Goal: Information Seeking & Learning: Learn about a topic

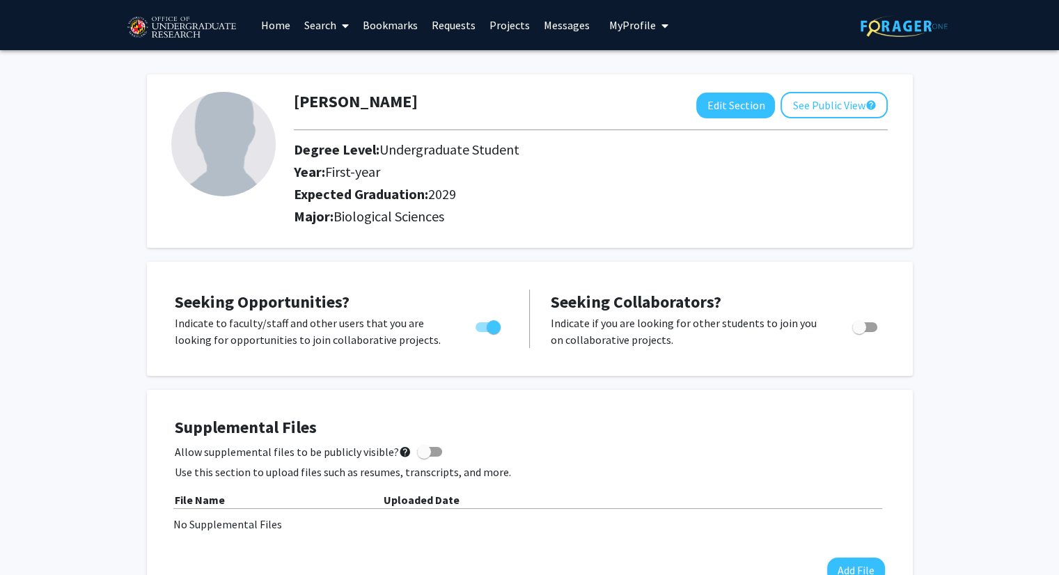
click at [326, 26] on link "Search" at bounding box center [326, 25] width 58 height 49
click at [322, 68] on span "Faculty/Staff" at bounding box center [348, 64] width 102 height 28
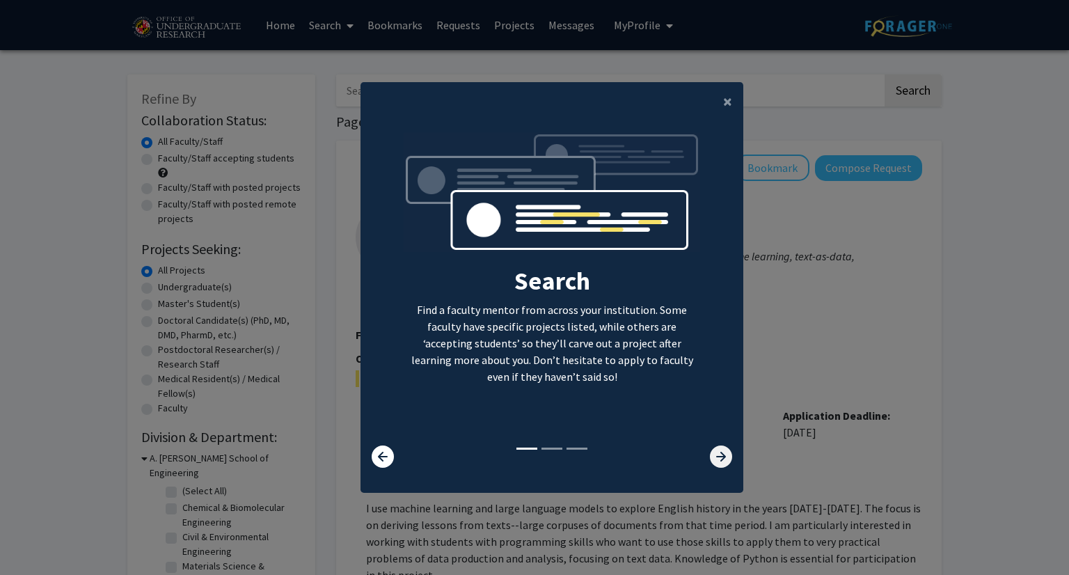
click at [713, 455] on icon at bounding box center [721, 456] width 22 height 22
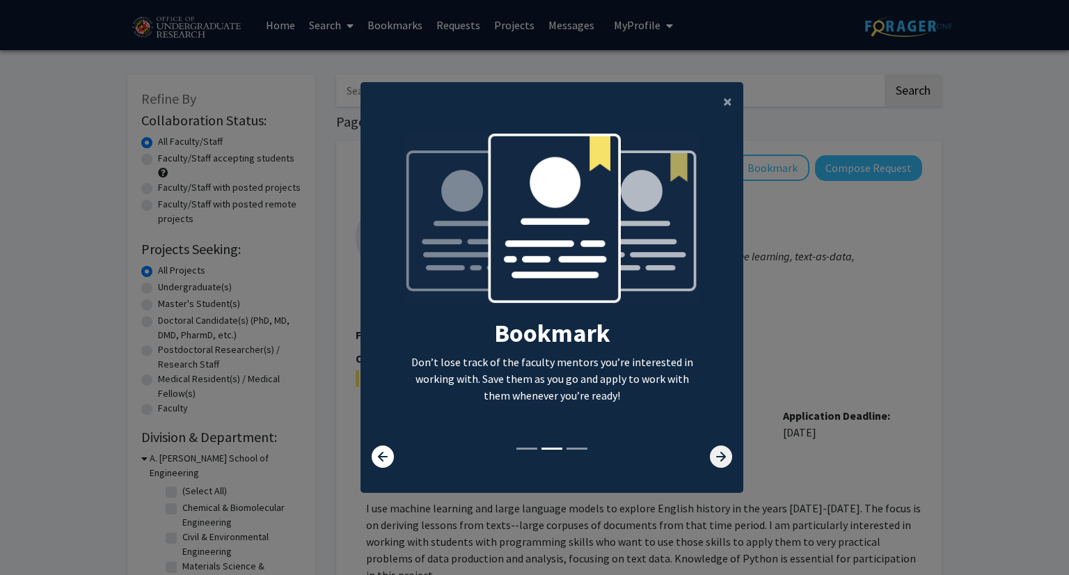
click at [713, 455] on icon at bounding box center [721, 456] width 22 height 22
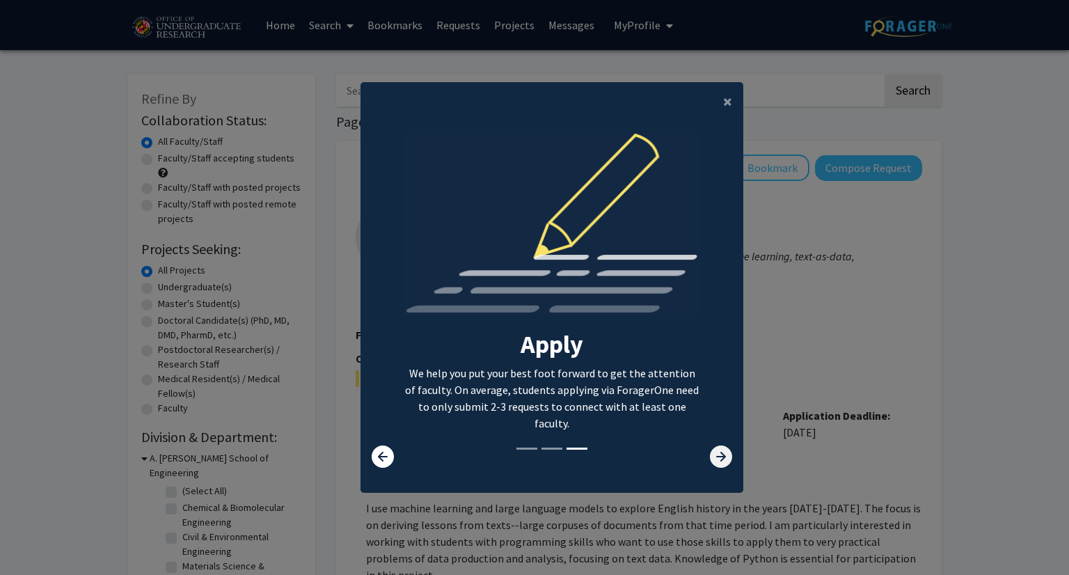
click at [713, 455] on icon at bounding box center [721, 456] width 22 height 22
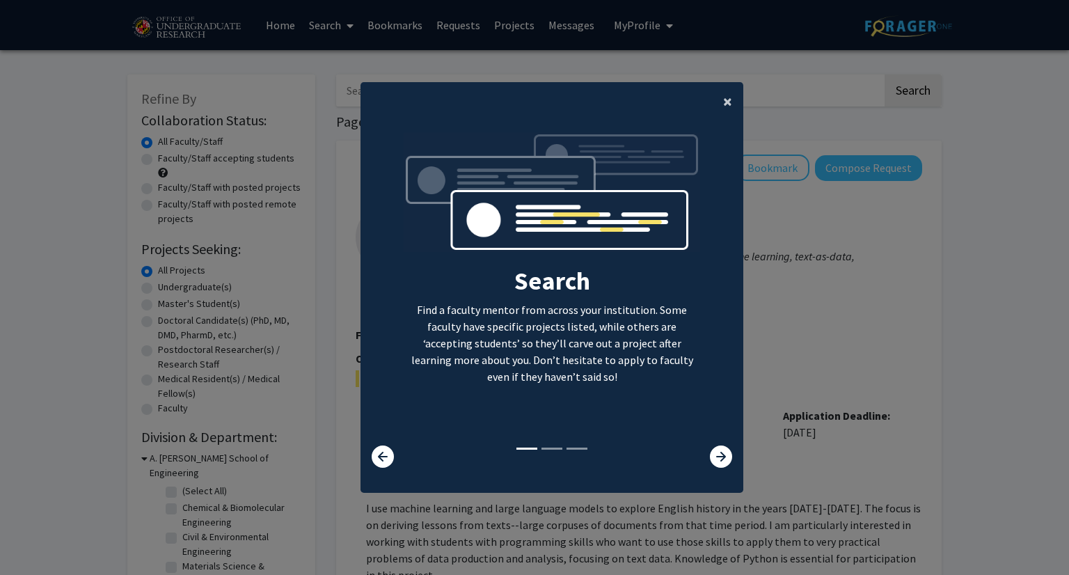
click at [724, 99] on span "×" at bounding box center [727, 101] width 9 height 22
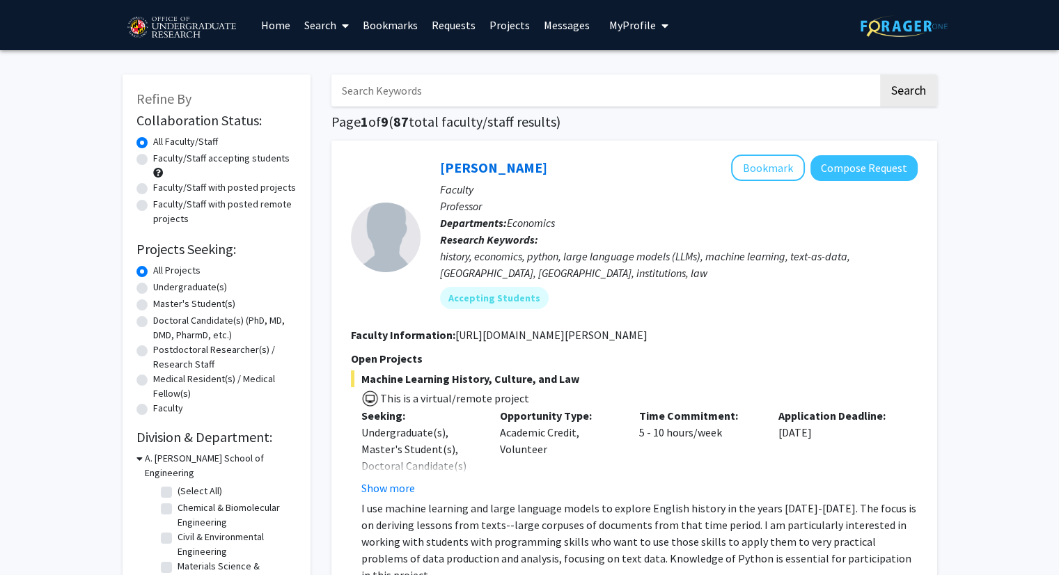
click at [312, 21] on link "Search" at bounding box center [326, 25] width 58 height 49
click at [310, 66] on span "Faculty/Staff" at bounding box center [348, 64] width 102 height 28
click at [539, 92] on input "Search Keywords" at bounding box center [604, 90] width 546 height 32
click at [153, 159] on label "Faculty/Staff accepting students" at bounding box center [221, 158] width 136 height 15
click at [153, 159] on input "Faculty/Staff accepting students" at bounding box center [157, 155] width 9 height 9
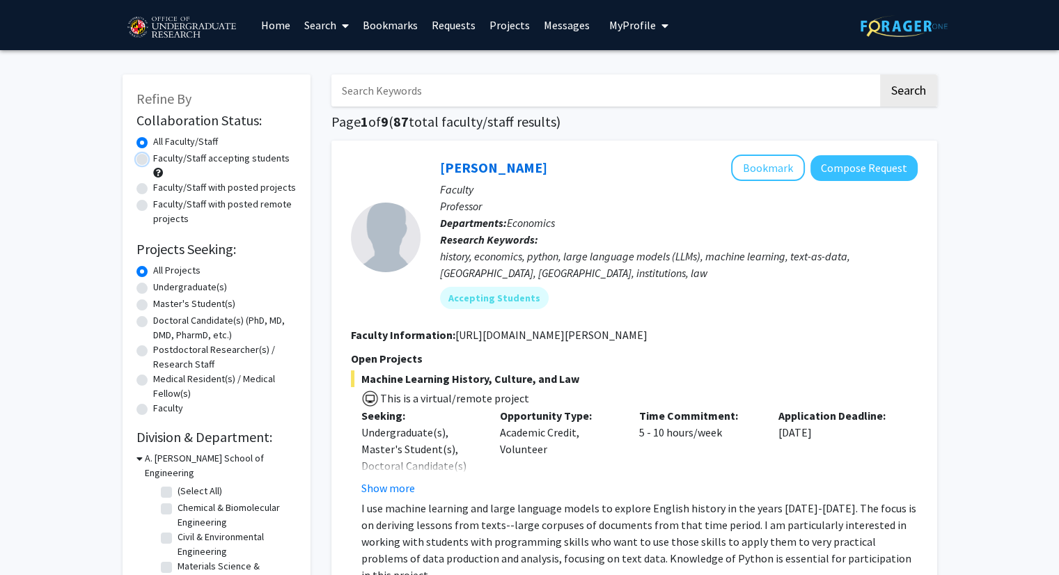
radio input "true"
click at [479, 86] on input "Search Keywords" at bounding box center [604, 90] width 546 height 32
type input "b"
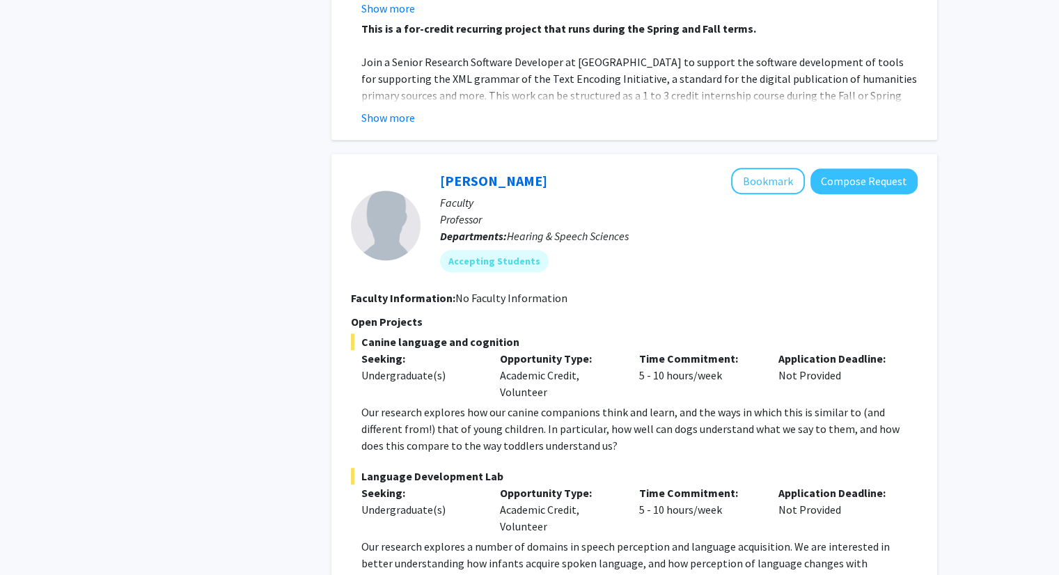
scroll to position [6501, 0]
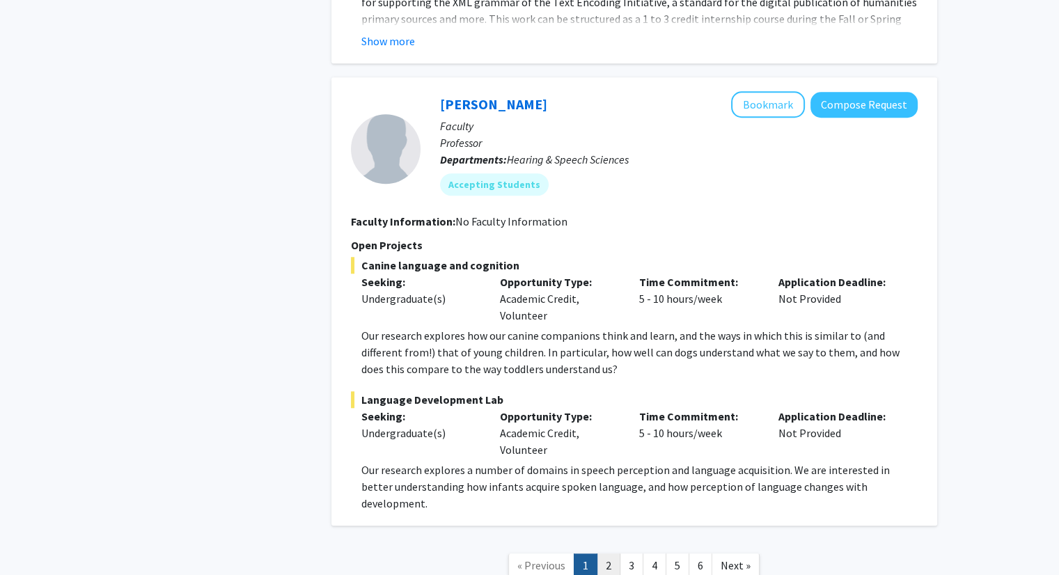
click at [615, 553] on link "2" at bounding box center [608, 565] width 24 height 24
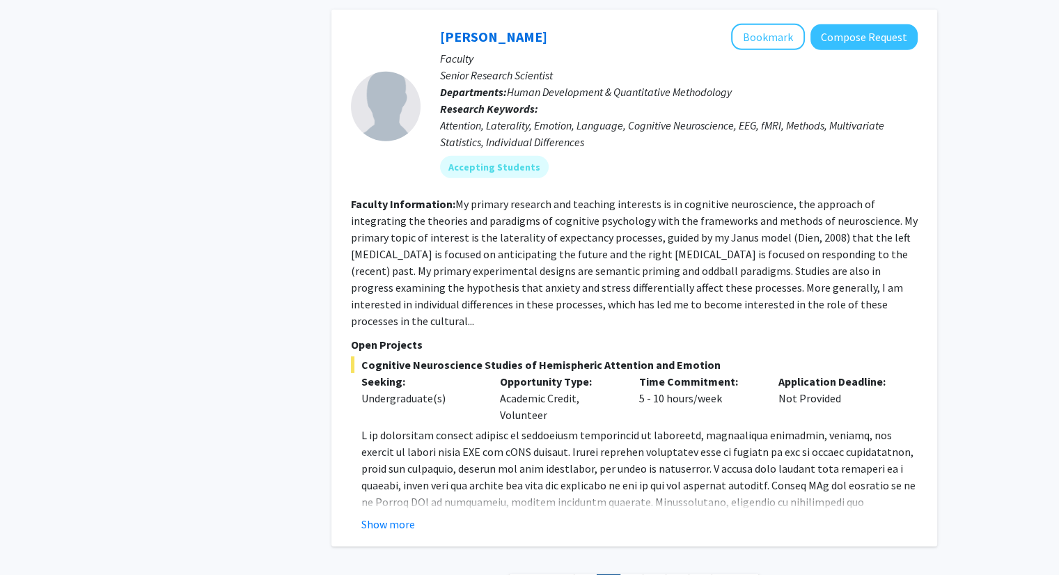
scroll to position [4482, 0]
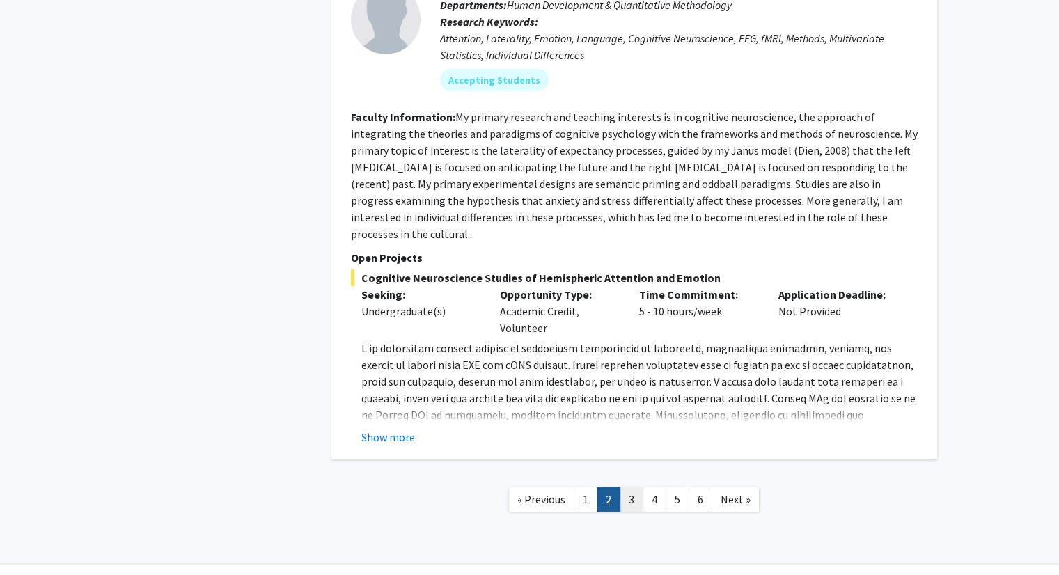
click at [625, 487] on link "3" at bounding box center [631, 499] width 24 height 24
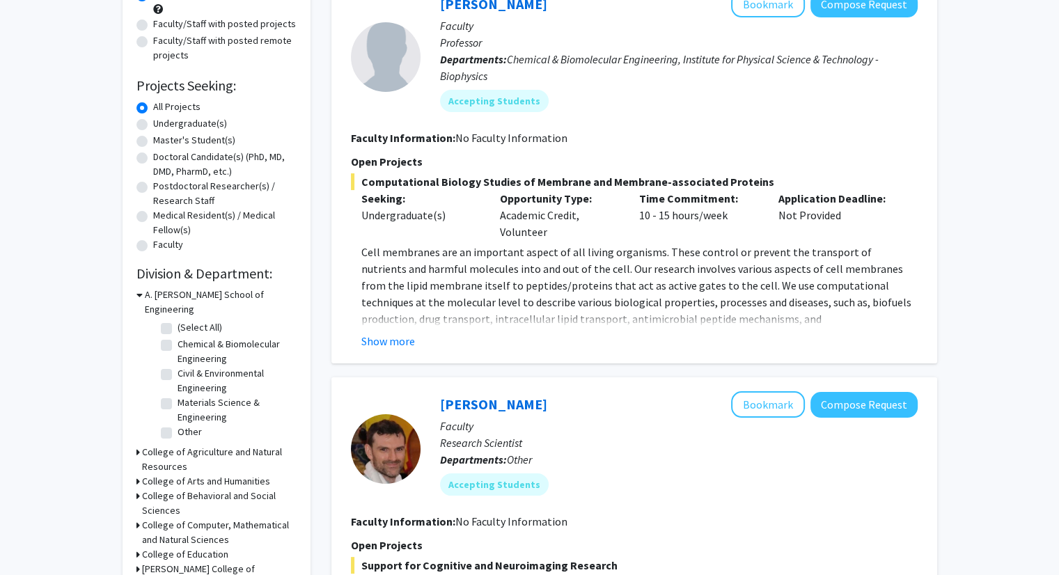
scroll to position [139, 0]
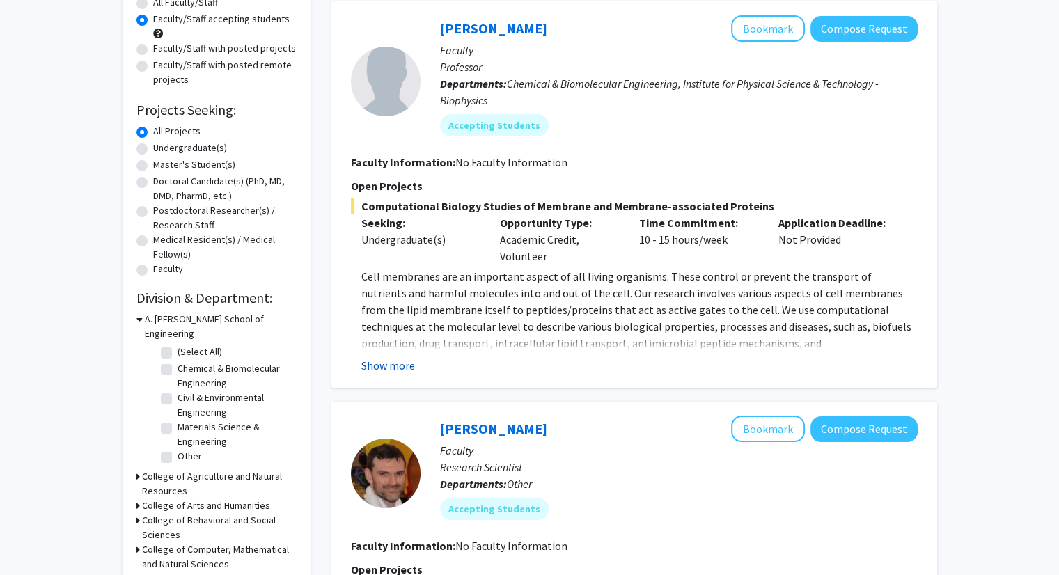
click at [378, 371] on button "Show more" at bounding box center [388, 365] width 54 height 17
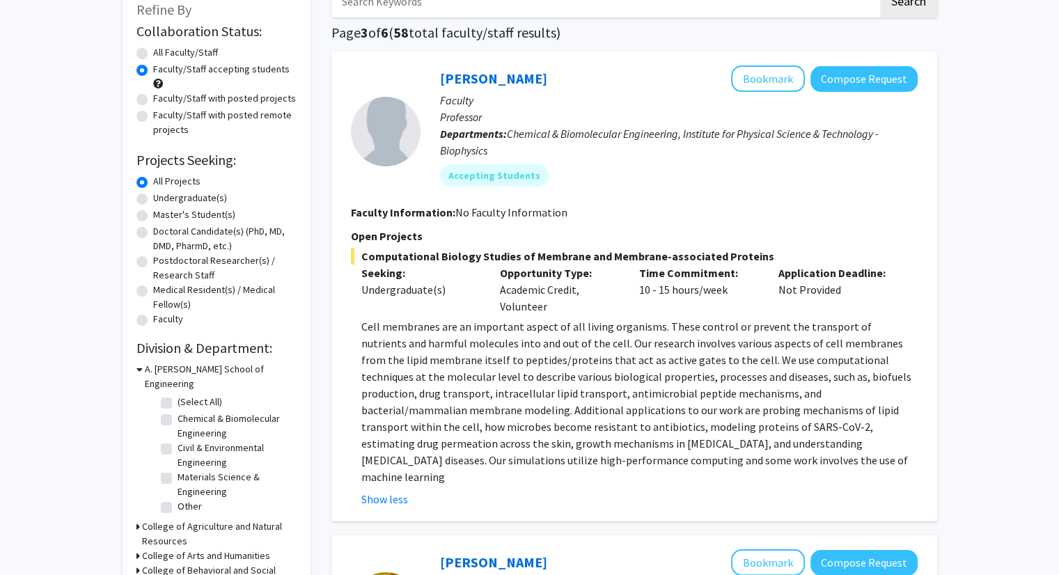
scroll to position [70, 0]
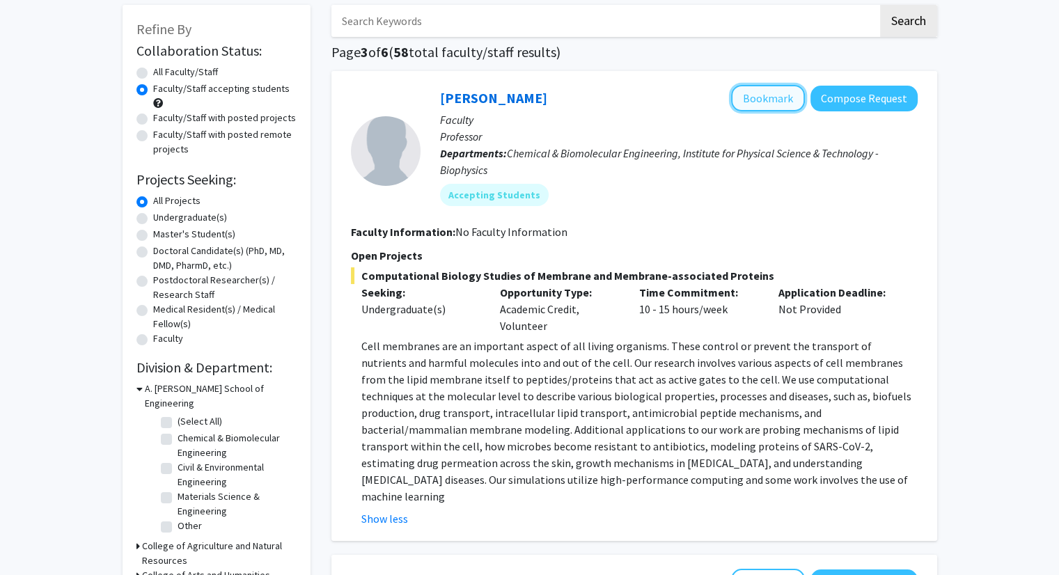
click at [750, 93] on button "Bookmark" at bounding box center [768, 98] width 74 height 26
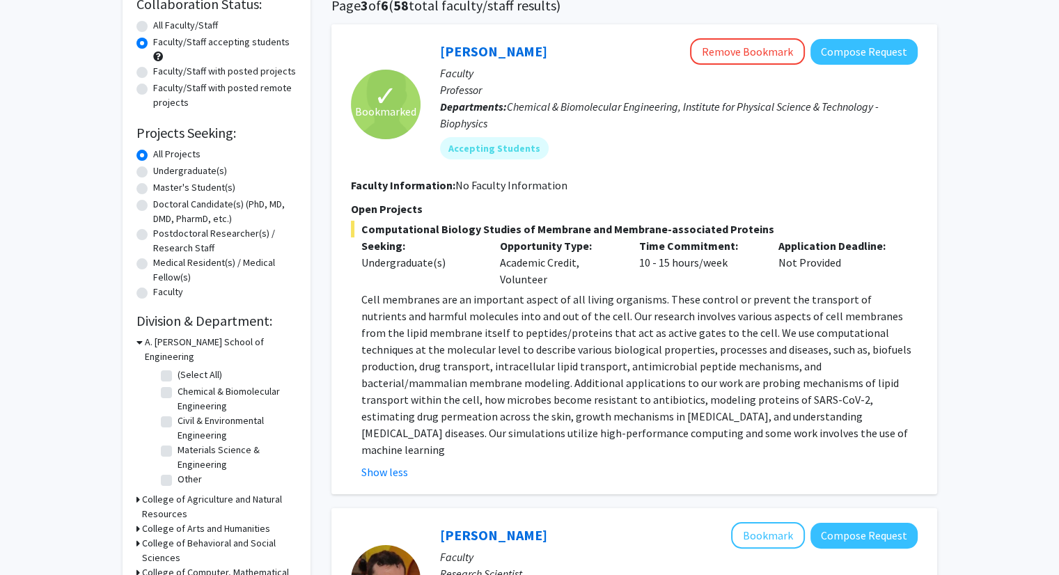
scroll to position [139, 0]
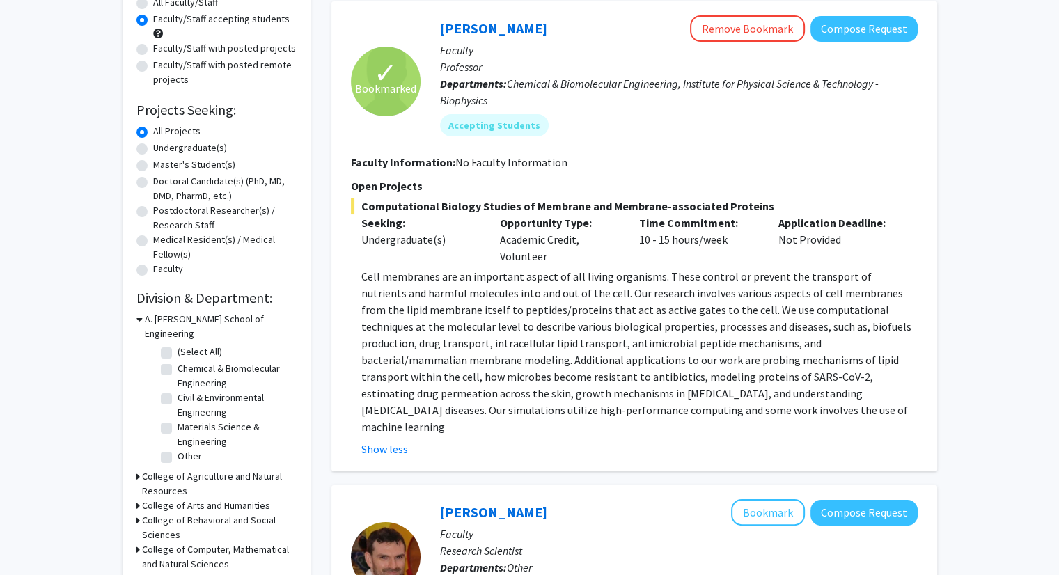
click at [135, 149] on div "Refine By Collaboration Status: Collaboration Status All Faculty/Staff Collabor…" at bounding box center [216, 311] width 188 height 752
click at [701, 31] on button "Remove Bookmark" at bounding box center [747, 28] width 115 height 26
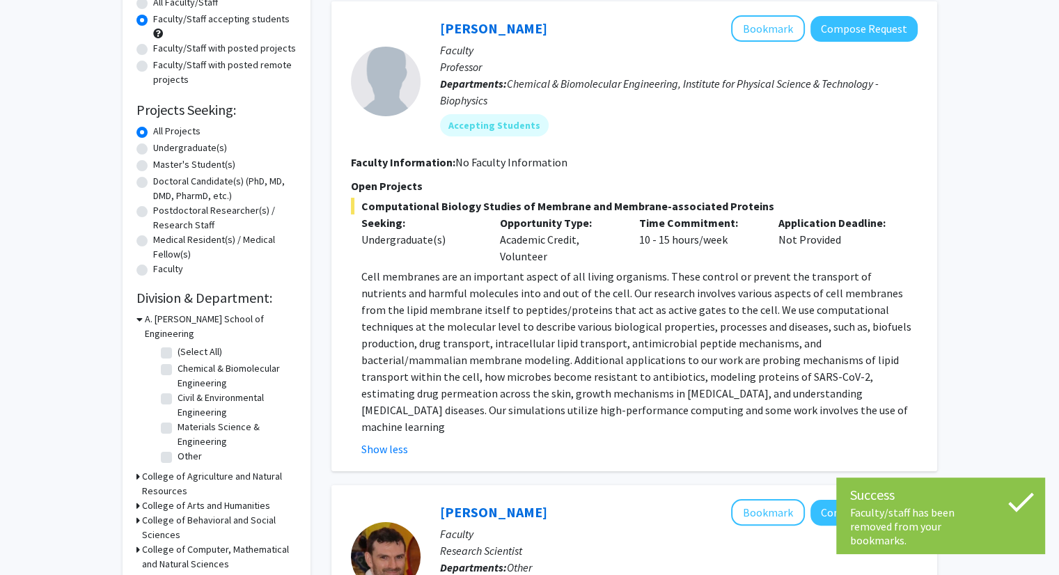
click at [153, 151] on label "Undergraduate(s)" at bounding box center [190, 148] width 74 height 15
click at [153, 150] on input "Undergraduate(s)" at bounding box center [157, 145] width 9 height 9
radio input "true"
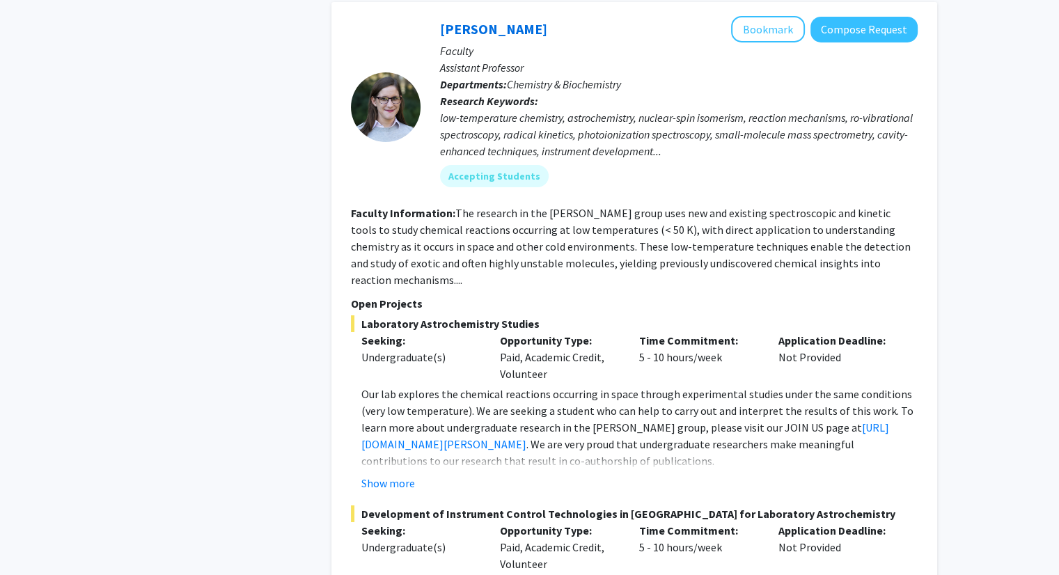
scroll to position [4663, 0]
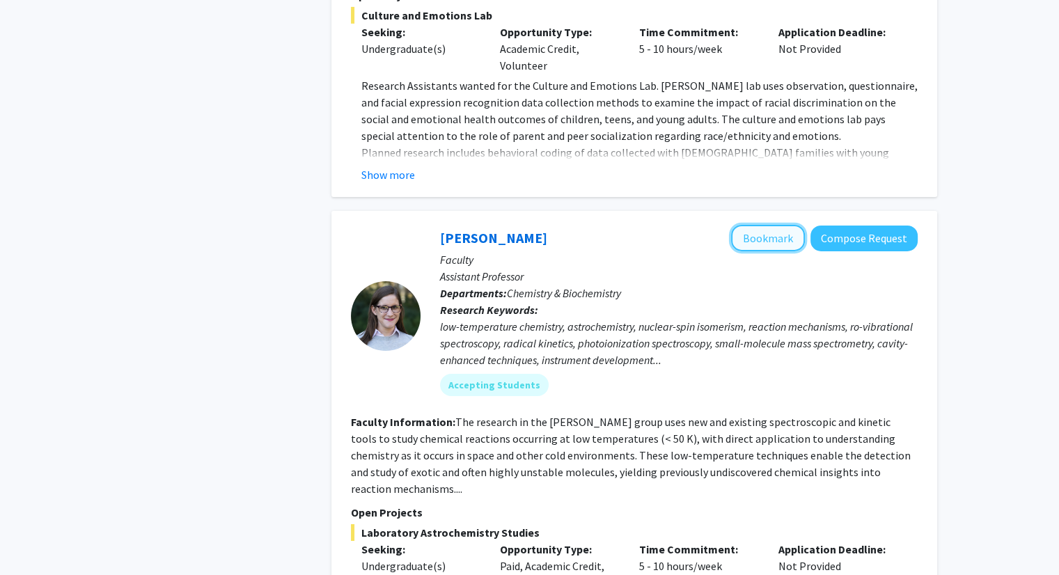
click at [772, 225] on button "Bookmark" at bounding box center [768, 238] width 74 height 26
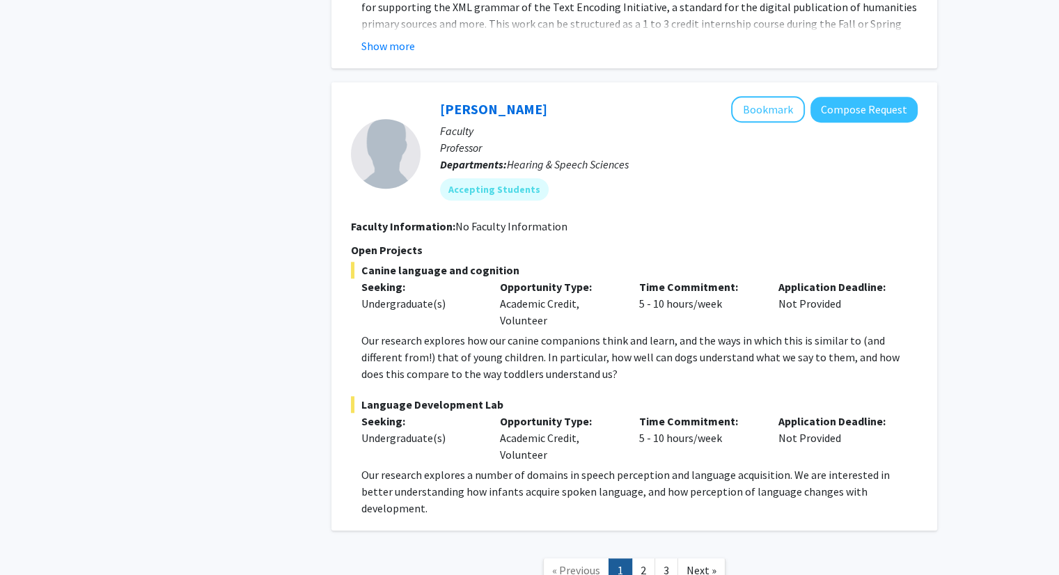
scroll to position [6501, 0]
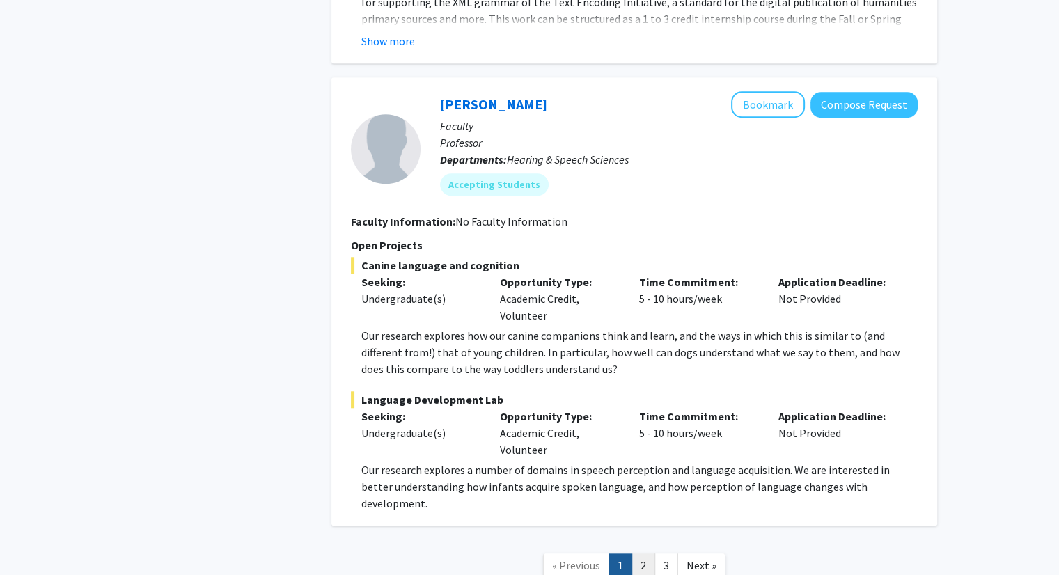
click at [639, 553] on link "2" at bounding box center [643, 565] width 24 height 24
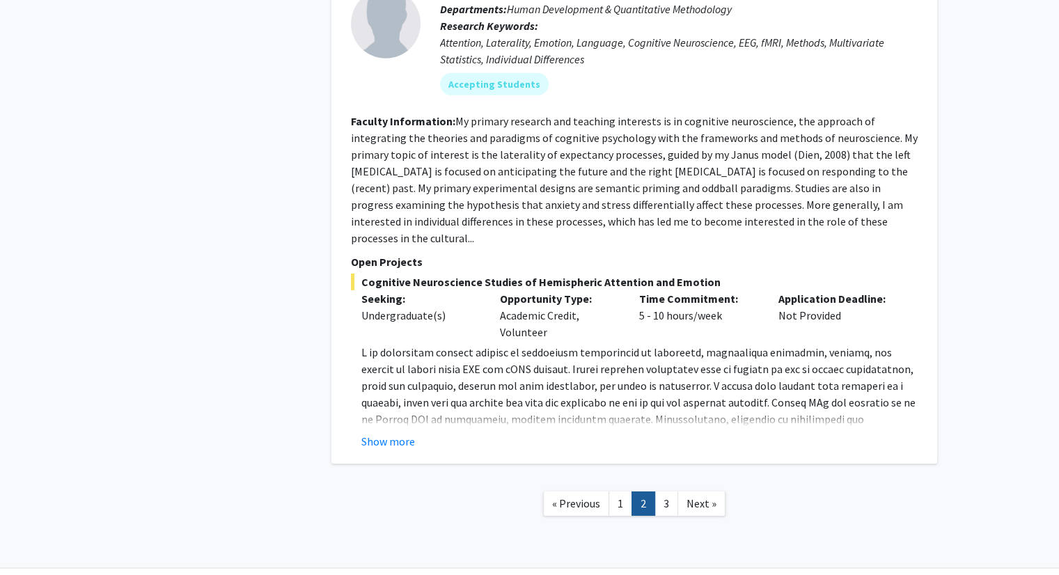
scroll to position [4482, 0]
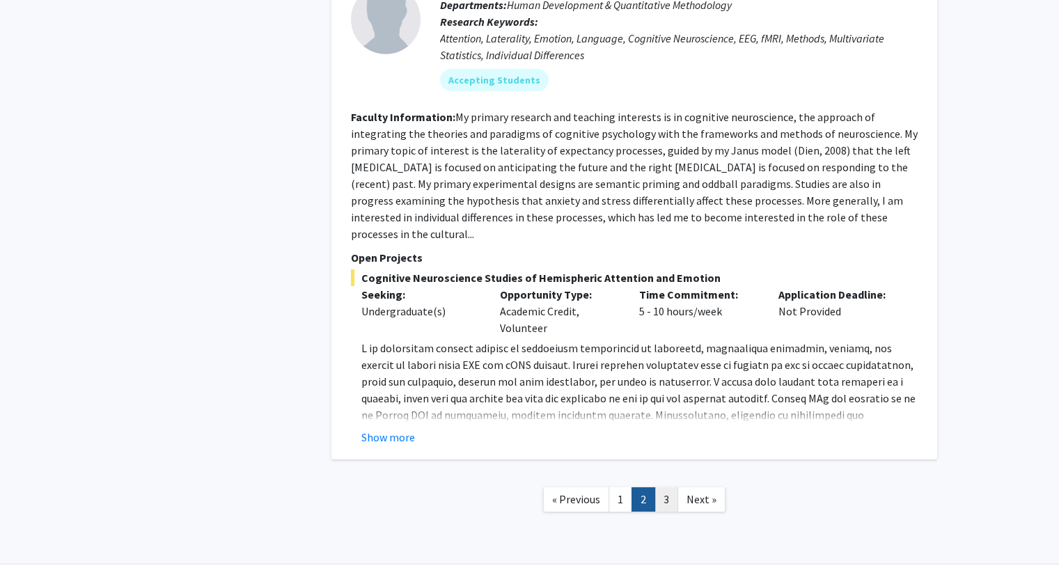
click at [669, 487] on link "3" at bounding box center [666, 499] width 24 height 24
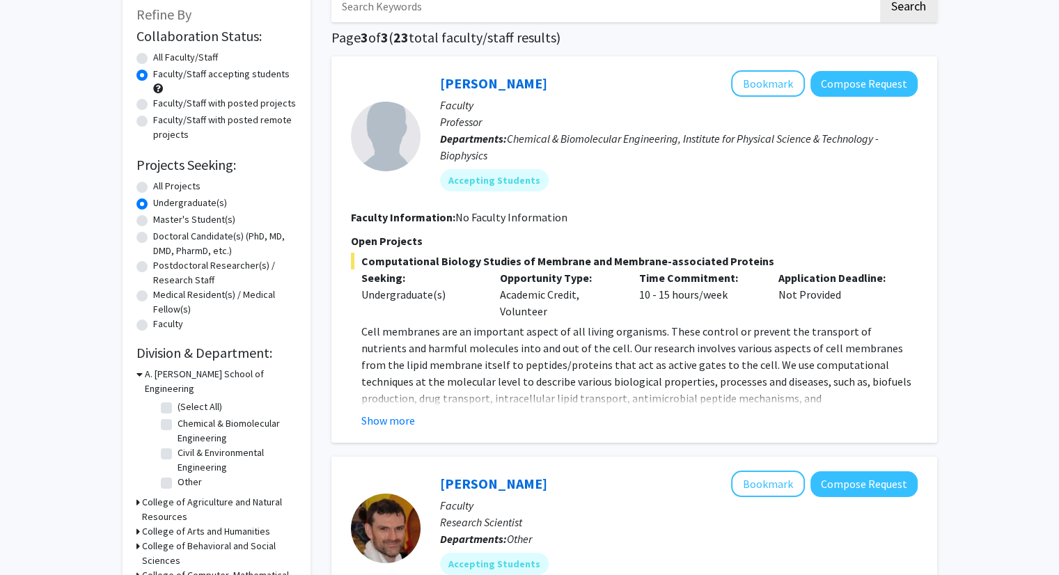
scroll to position [70, 0]
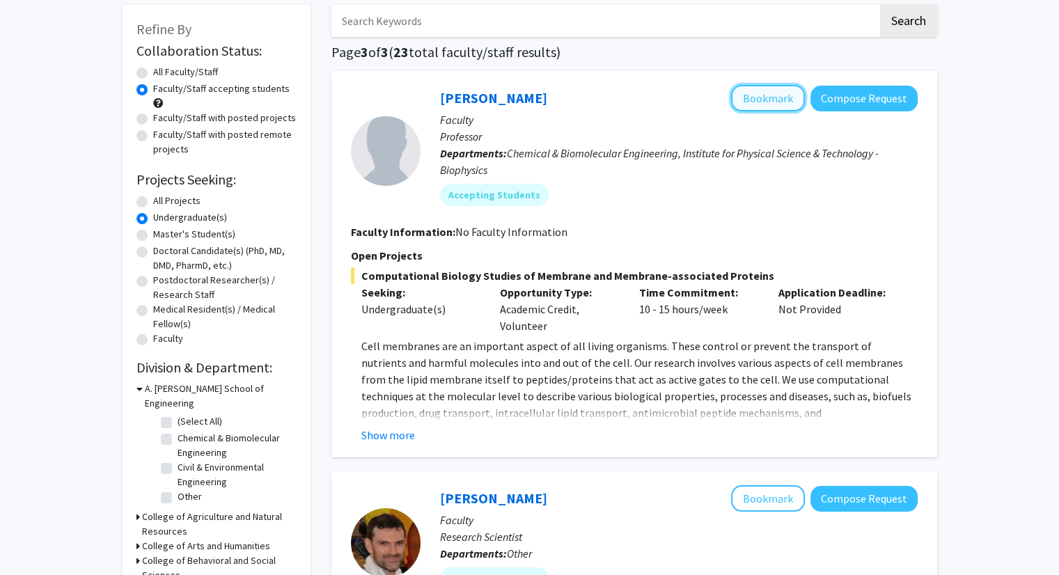
click at [772, 106] on button "Bookmark" at bounding box center [768, 98] width 74 height 26
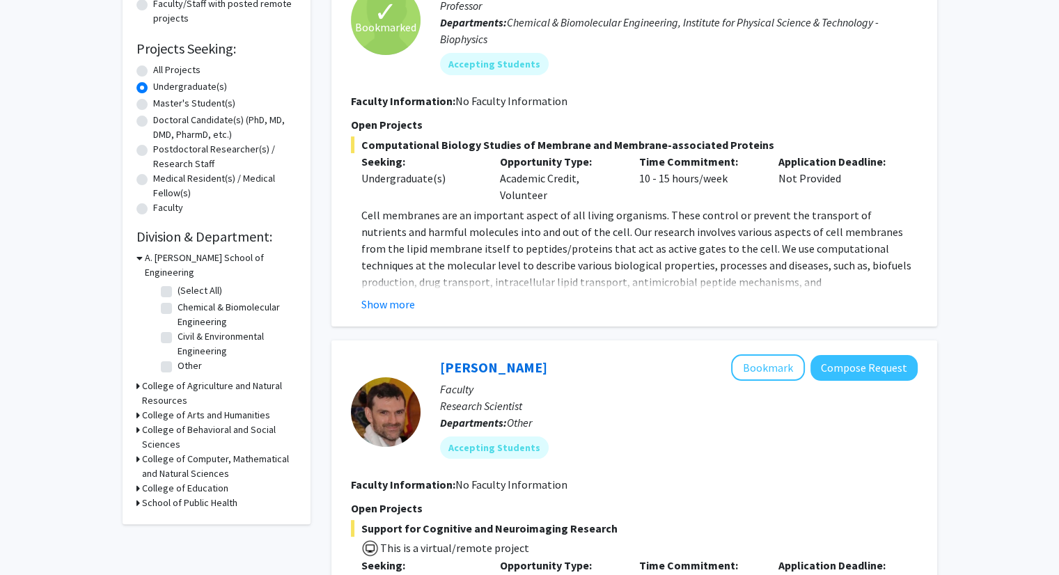
scroll to position [232, 0]
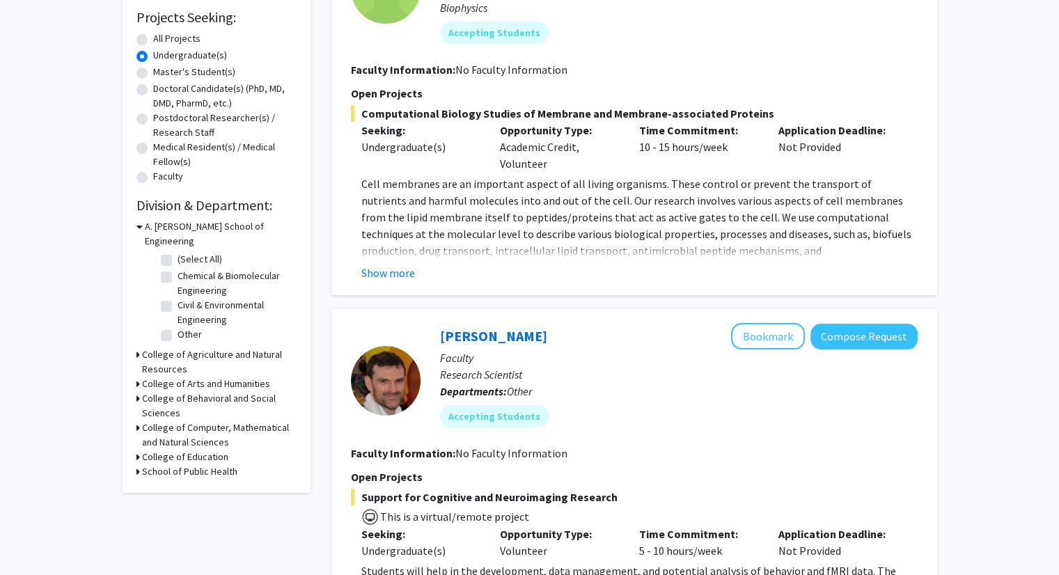
click at [180, 420] on h3 "College of Computer, Mathematical and Natural Sciences" at bounding box center [219, 434] width 154 height 29
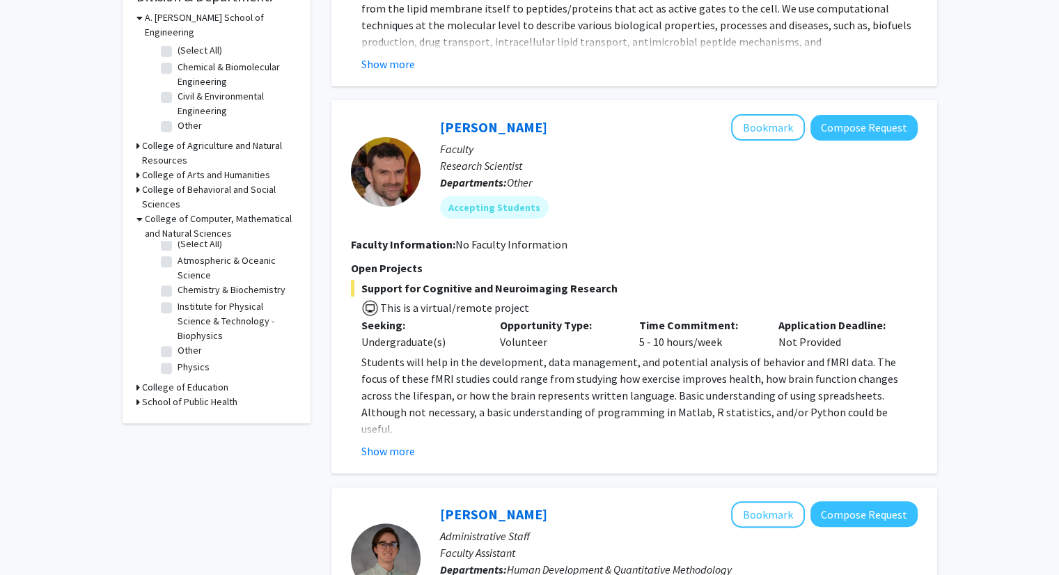
scroll to position [19, 0]
click at [177, 343] on label "Other" at bounding box center [189, 350] width 24 height 15
click at [177, 343] on input "Other" at bounding box center [181, 347] width 9 height 9
checkbox input "true"
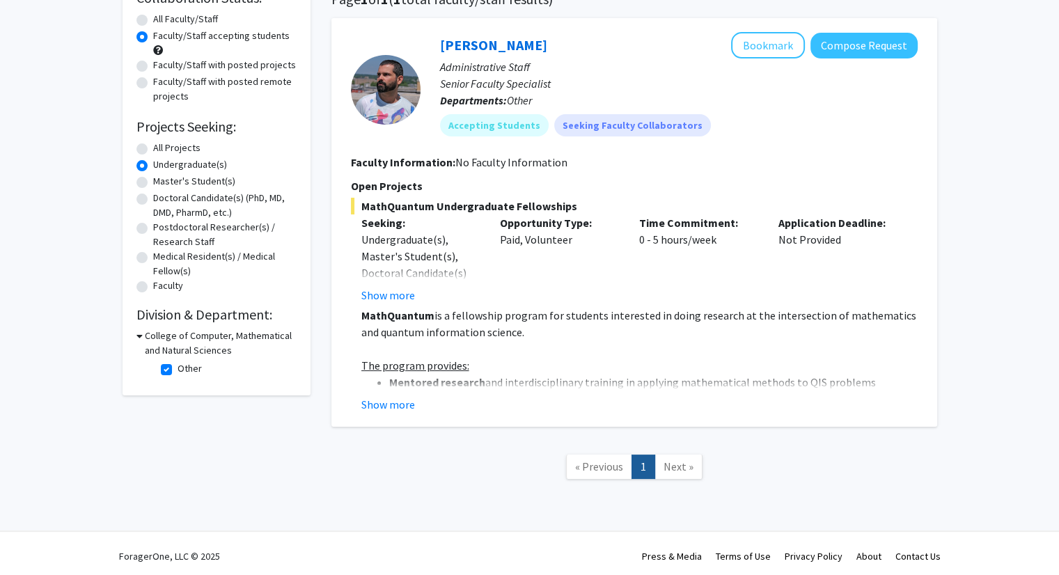
scroll to position [128, 0]
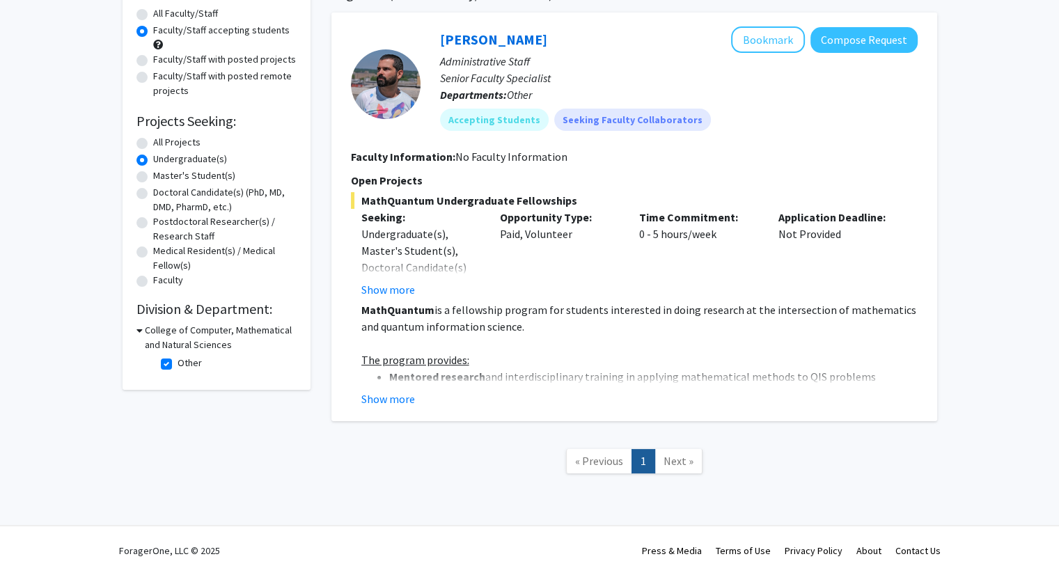
click at [171, 343] on h3 "College of Computer, Mathematical and Natural Sciences" at bounding box center [221, 337] width 152 height 29
click at [175, 337] on h3 "College of Computer, Mathematical and Natural Sciences" at bounding box center [219, 337] width 154 height 29
click at [177, 363] on label "Other" at bounding box center [189, 363] width 24 height 15
click at [177, 363] on input "Other" at bounding box center [181, 360] width 9 height 9
checkbox input "false"
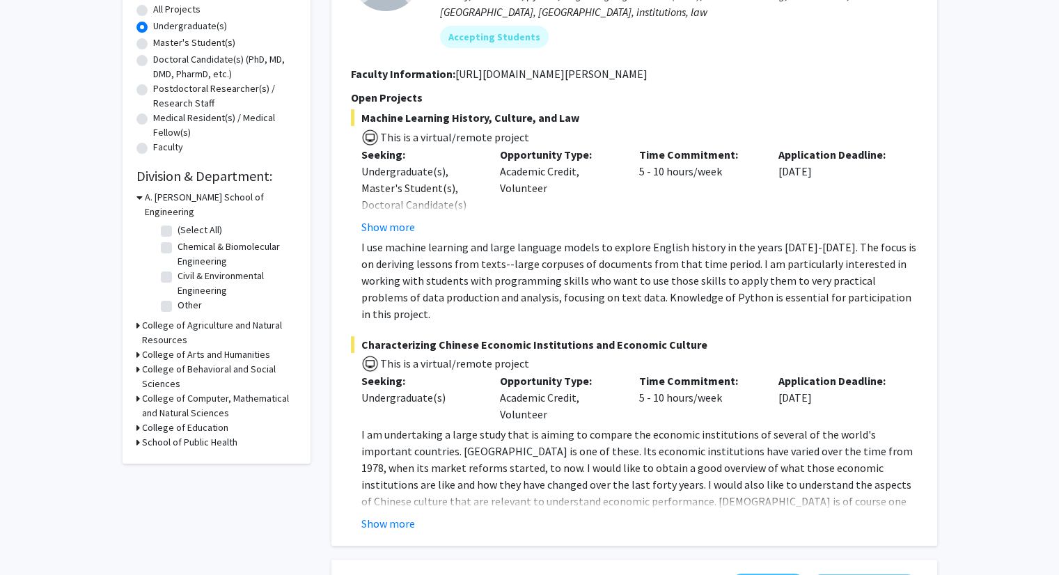
scroll to position [278, 0]
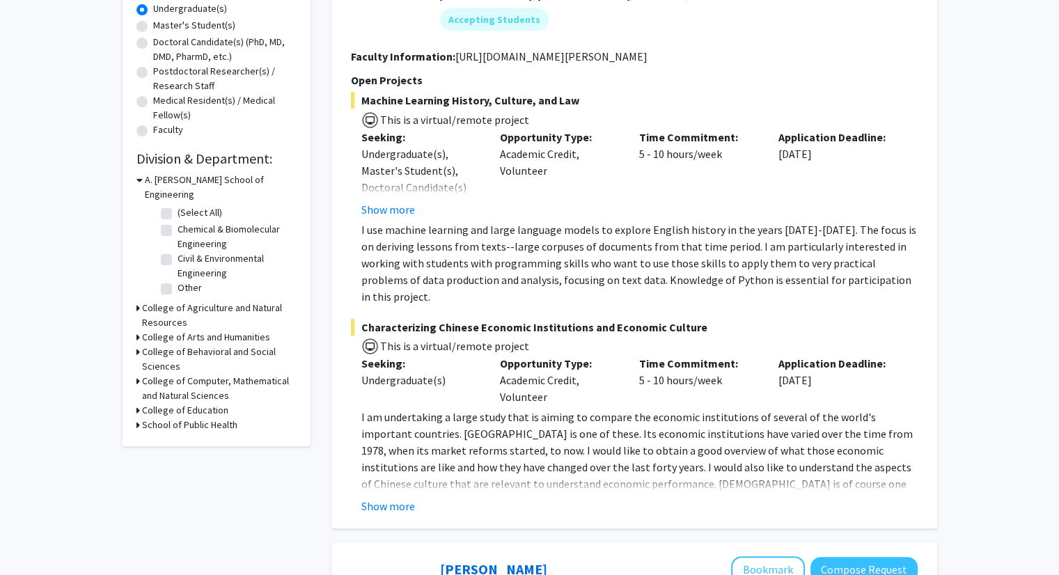
click at [170, 374] on h3 "College of Computer, Mathematical and Natural Sciences" at bounding box center [219, 388] width 154 height 29
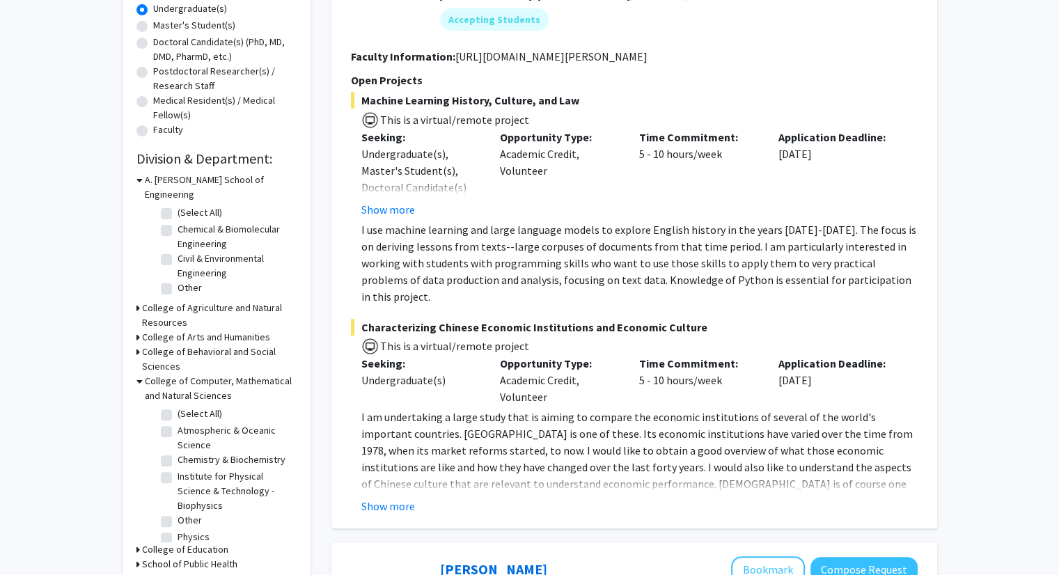
scroll to position [348, 0]
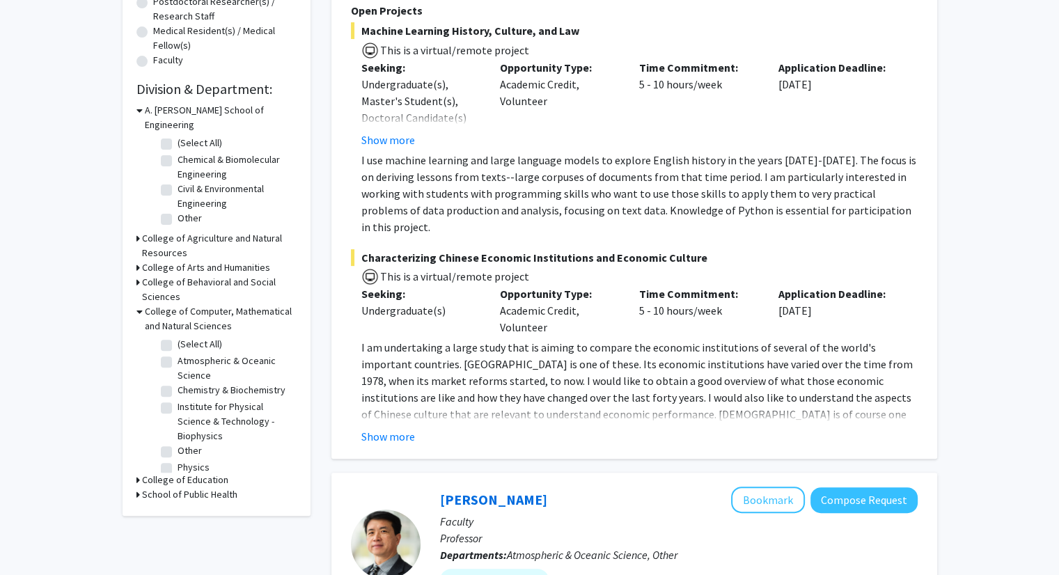
click at [177, 383] on label "Chemistry & Biochemistry" at bounding box center [231, 390] width 108 height 15
click at [177, 383] on input "Chemistry & Biochemistry" at bounding box center [181, 387] width 9 height 9
checkbox input "true"
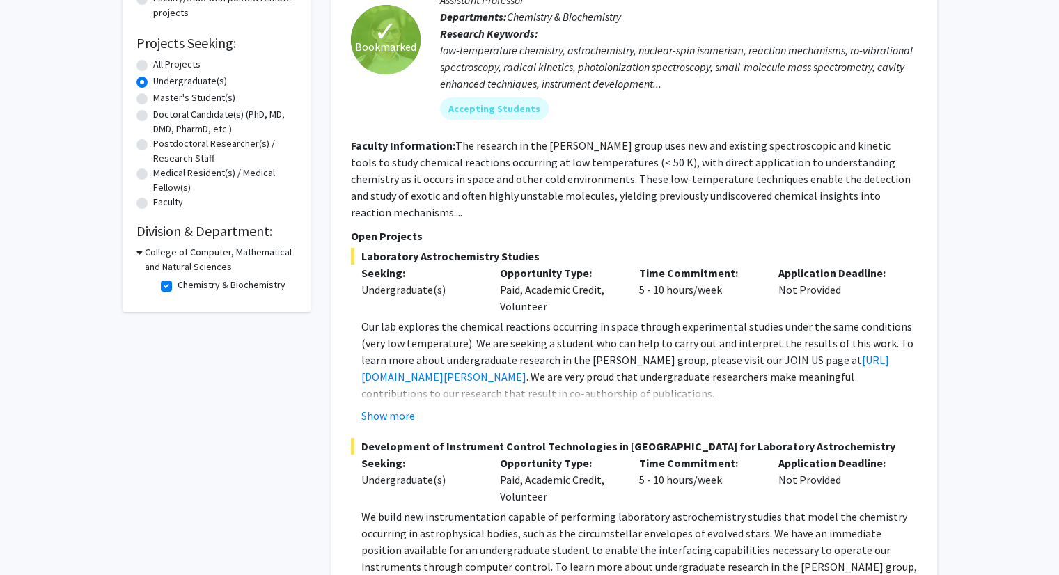
scroll to position [209, 0]
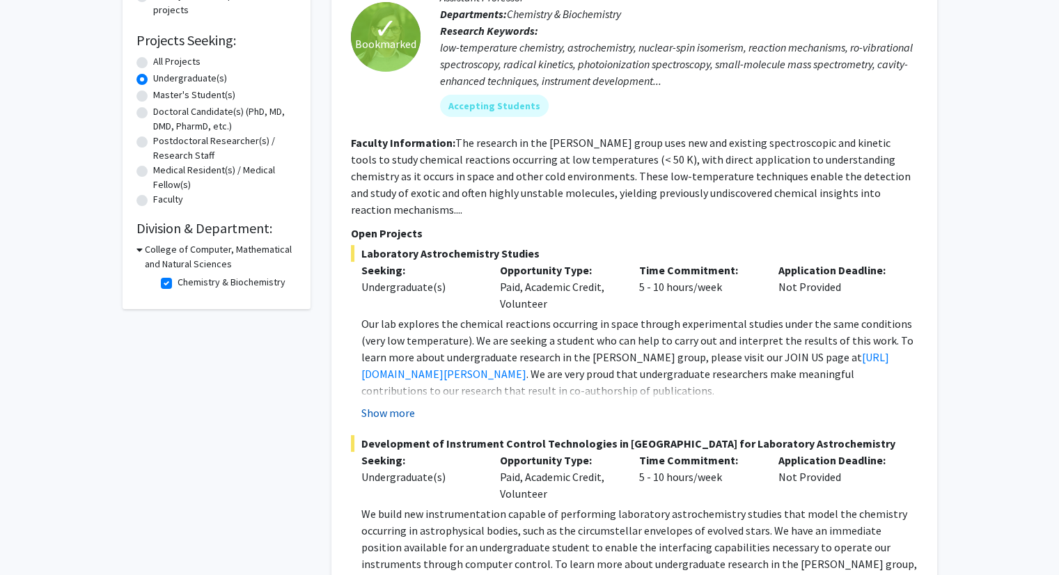
click at [393, 404] on button "Show more" at bounding box center [388, 412] width 54 height 17
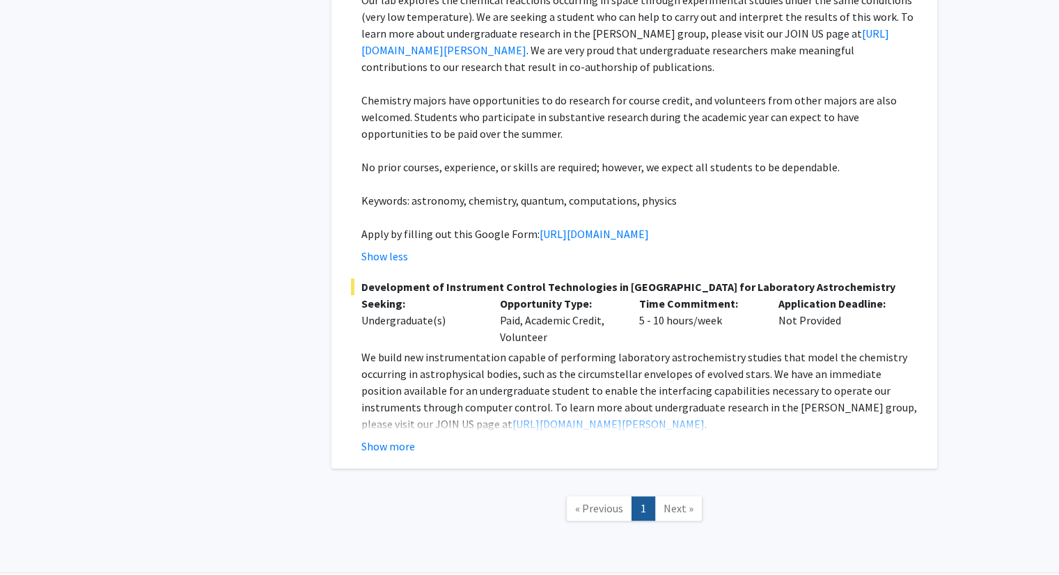
scroll to position [557, 0]
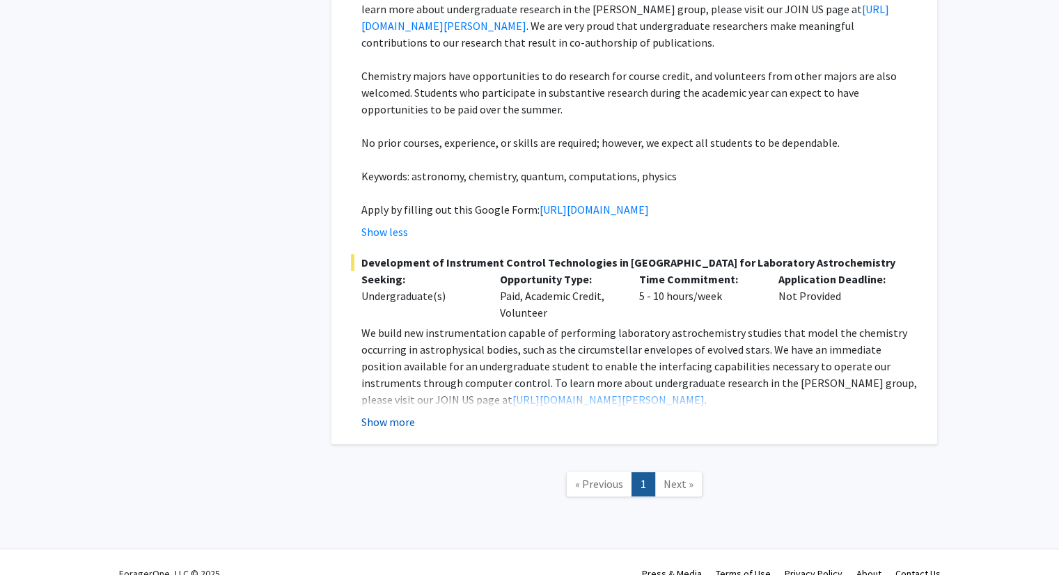
click at [392, 430] on button "Show more" at bounding box center [388, 421] width 54 height 17
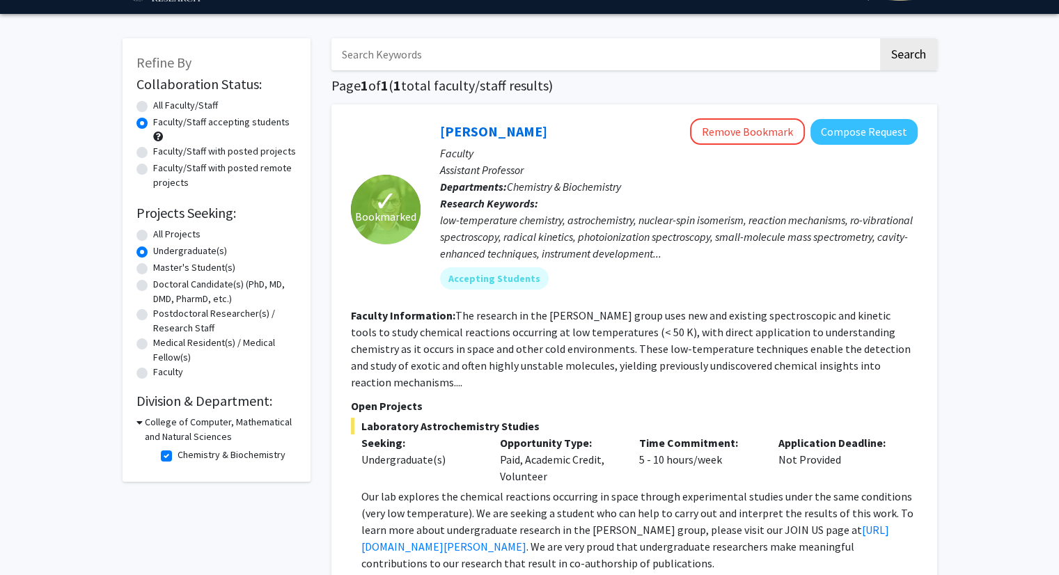
scroll to position [70, 0]
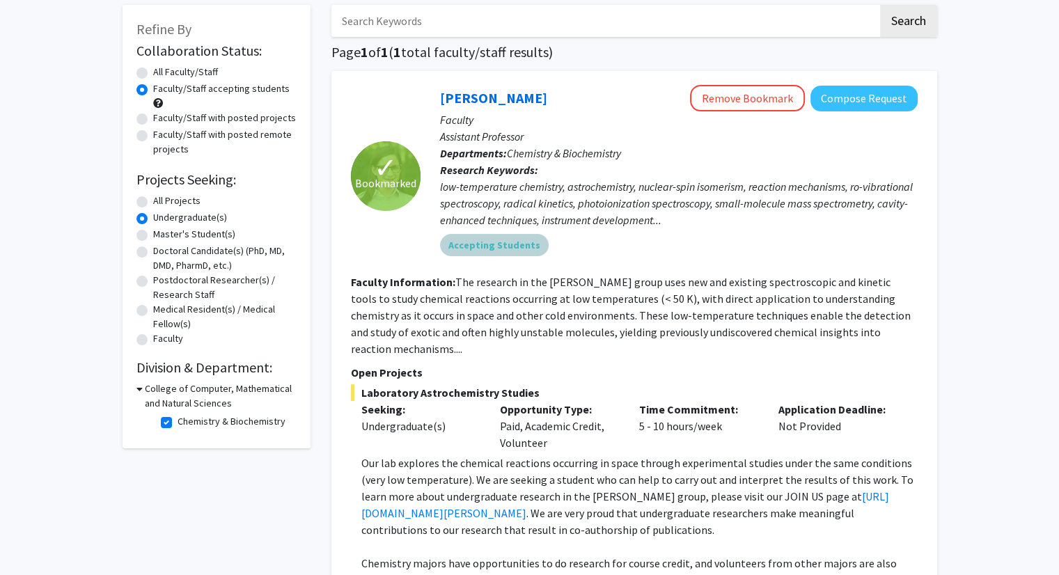
click at [470, 243] on mat-chip "Accepting Students" at bounding box center [494, 245] width 109 height 22
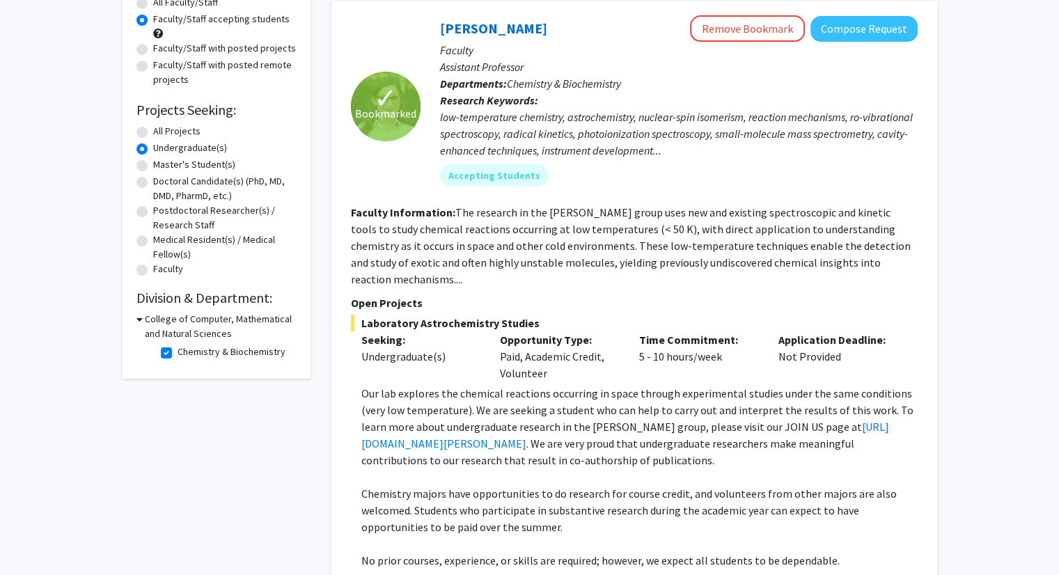
click at [570, 267] on fg-read-more "The research in the [PERSON_NAME] group uses new and existing spectroscopic and…" at bounding box center [631, 245] width 560 height 81
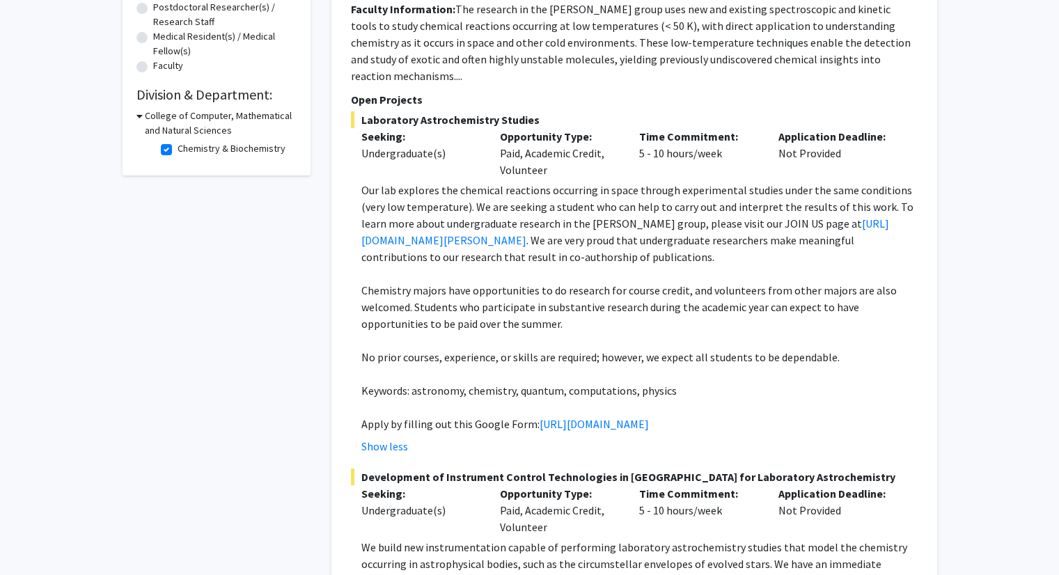
scroll to position [340, 0]
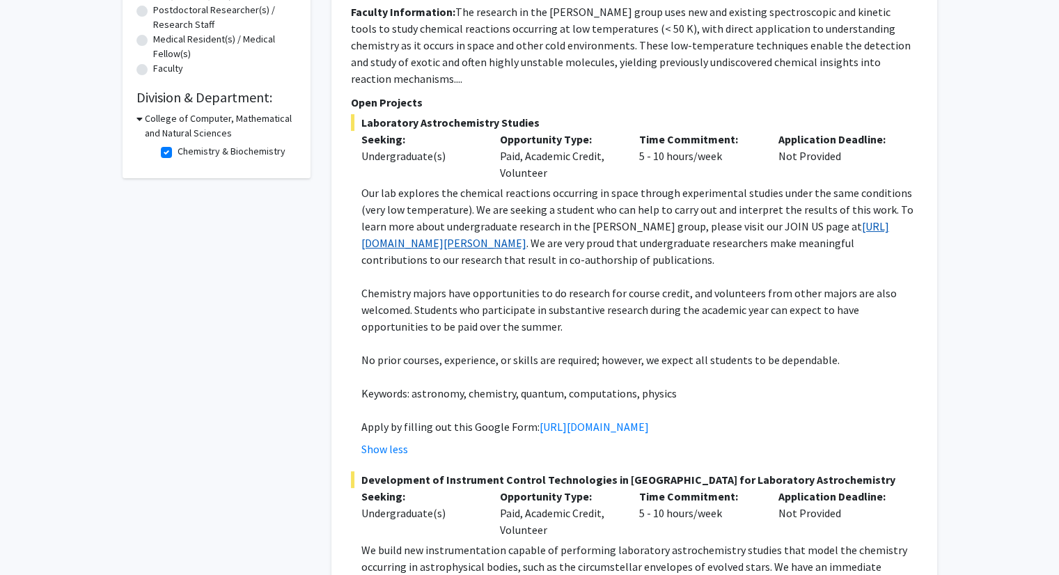
click at [460, 221] on link "[URL][DOMAIN_NAME][PERSON_NAME]" at bounding box center [625, 234] width 528 height 31
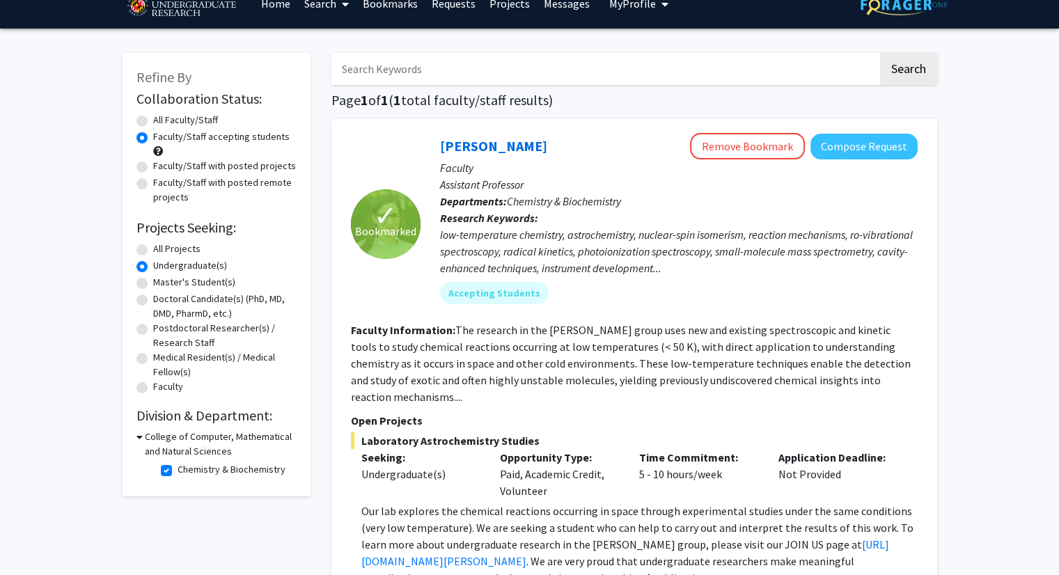
scroll to position [0, 0]
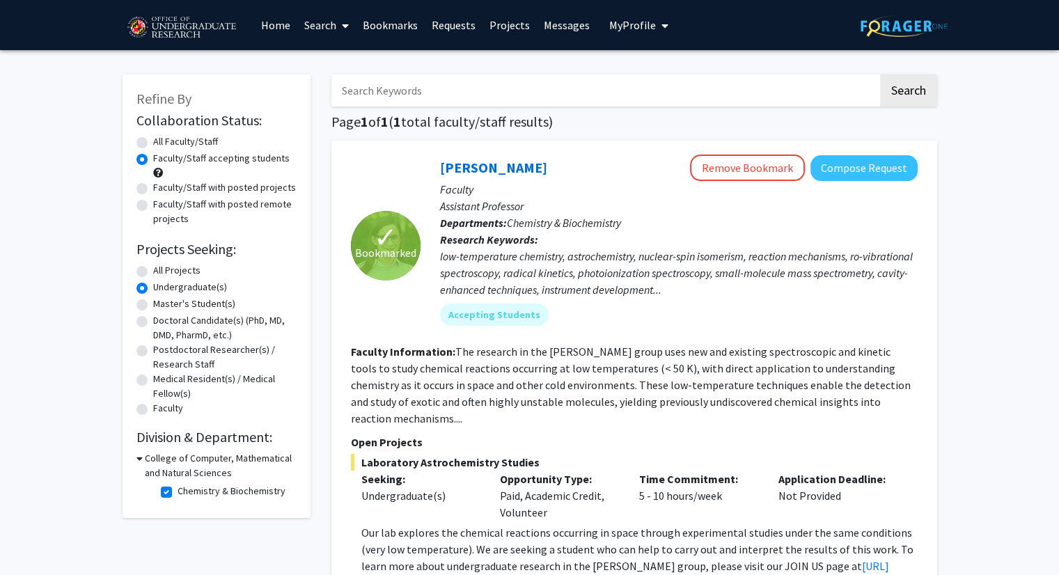
click at [177, 496] on label "Chemistry & Biochemistry" at bounding box center [231, 491] width 108 height 15
click at [177, 493] on input "Chemistry & Biochemistry" at bounding box center [181, 488] width 9 height 9
checkbox input "false"
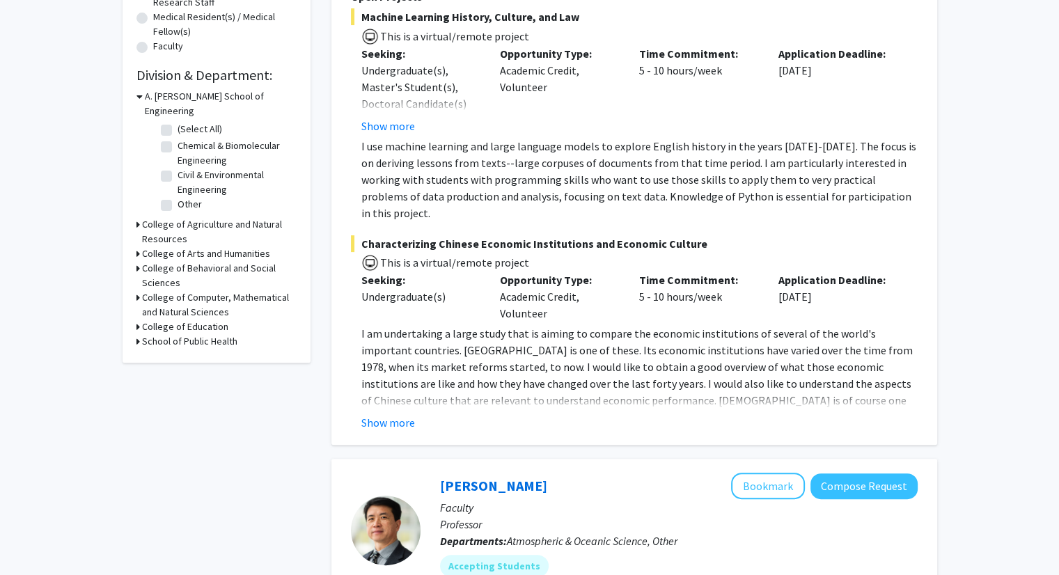
scroll to position [348, 0]
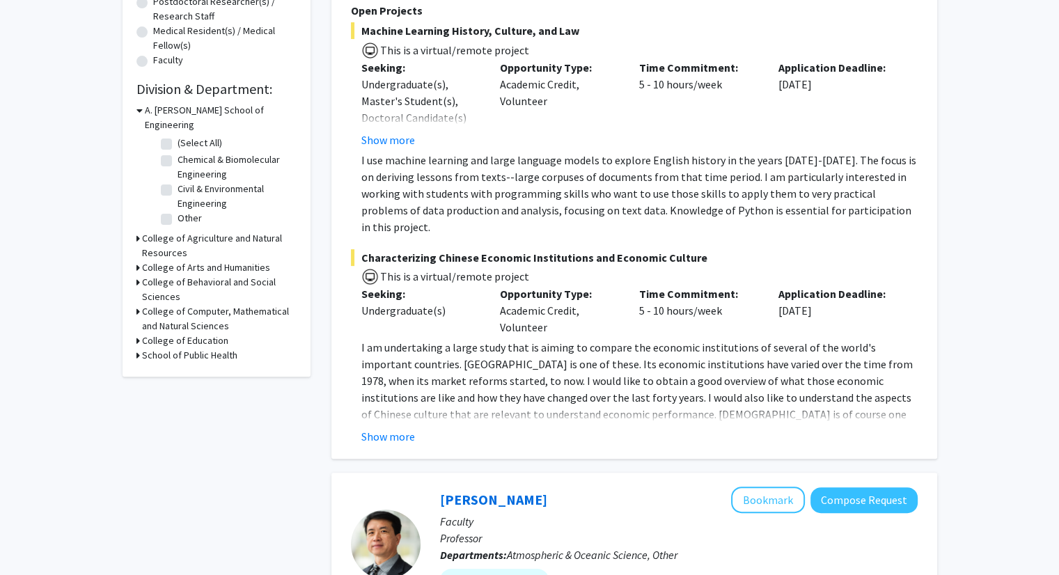
click at [197, 304] on h3 "College of Computer, Mathematical and Natural Sciences" at bounding box center [219, 318] width 154 height 29
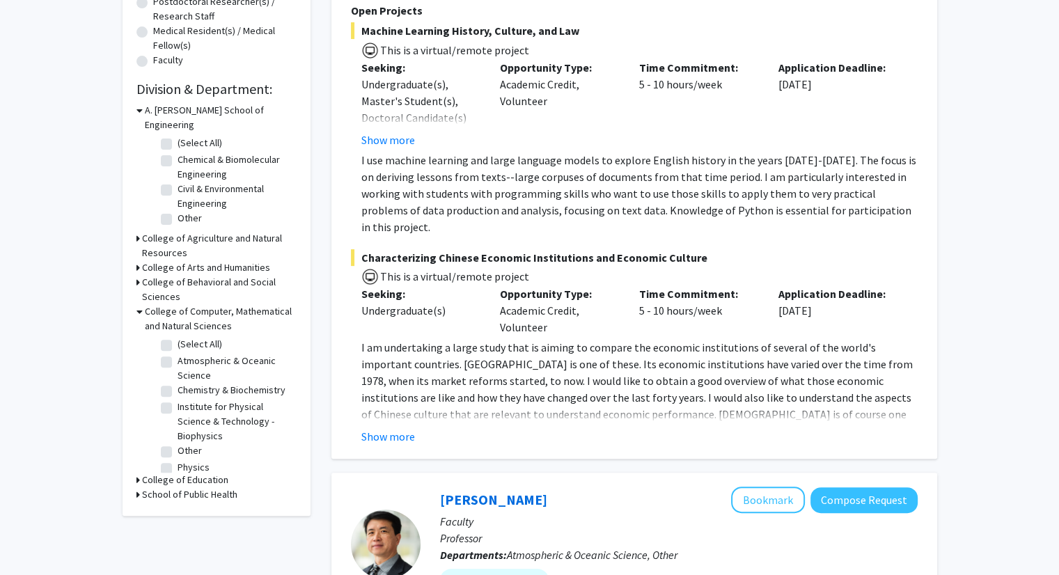
click at [177, 337] on label "(Select All)" at bounding box center [199, 344] width 45 height 15
click at [177, 337] on input "(Select All)" at bounding box center [181, 341] width 9 height 9
checkbox input "true"
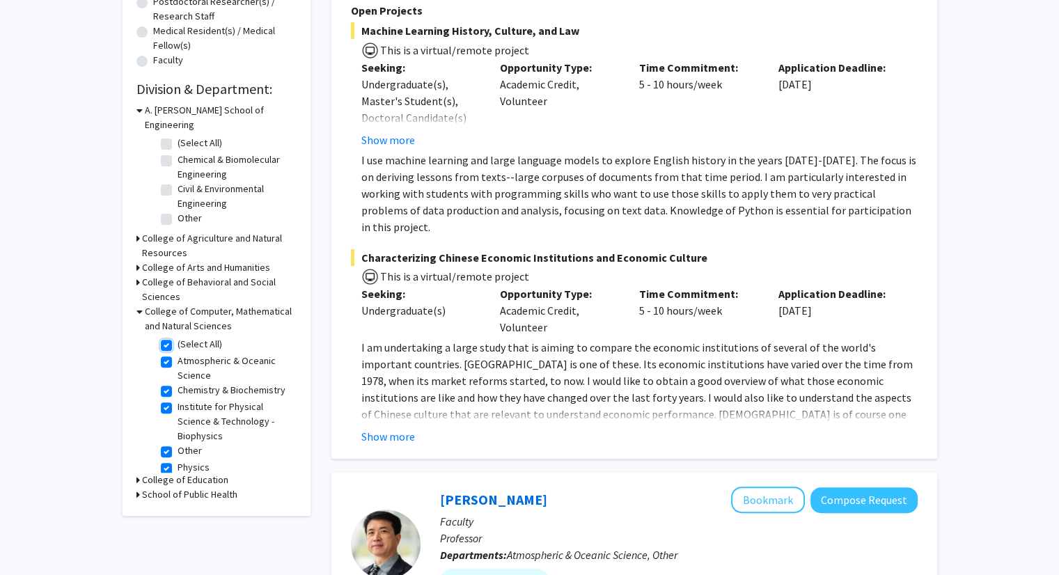
checkbox input "true"
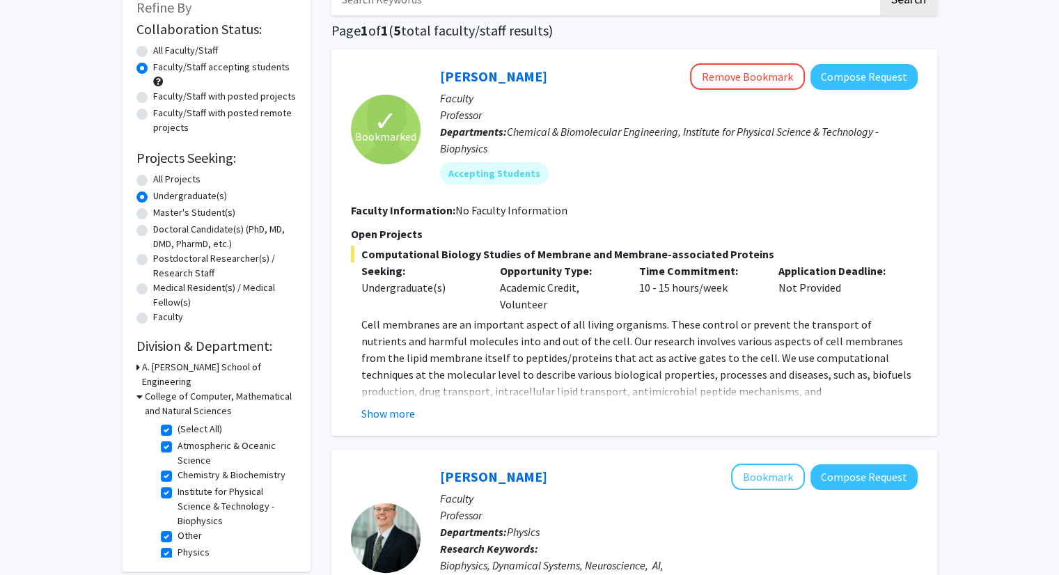
scroll to position [70, 0]
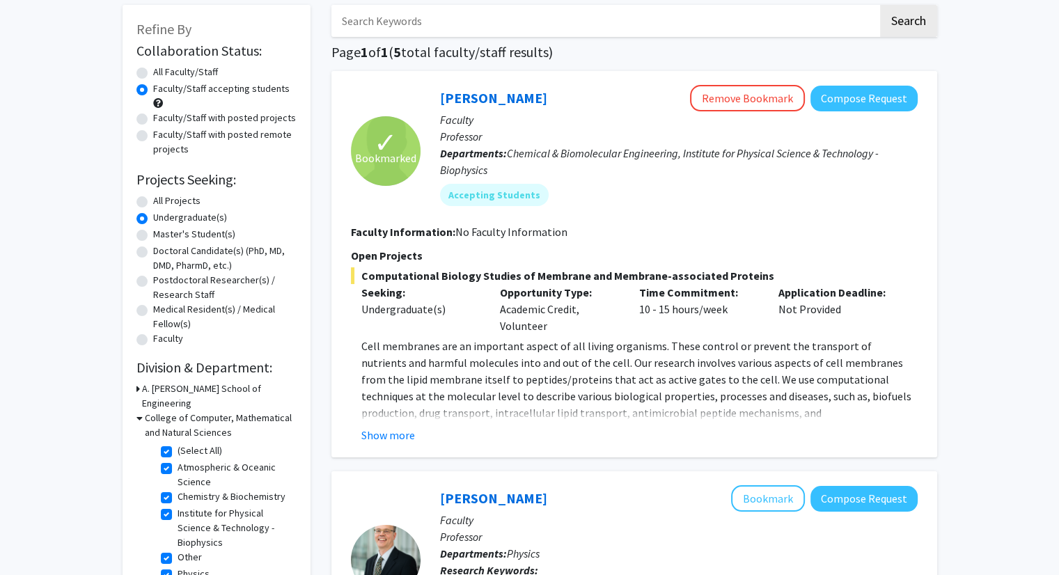
click at [371, 382] on p "Cell membranes are an important aspect of all living organisms. These control o…" at bounding box center [639, 421] width 556 height 167
click at [381, 423] on fg-read-more "Cell membranes are an important aspect of all living organisms. These control o…" at bounding box center [634, 391] width 566 height 106
click at [381, 429] on button "Show more" at bounding box center [388, 435] width 54 height 17
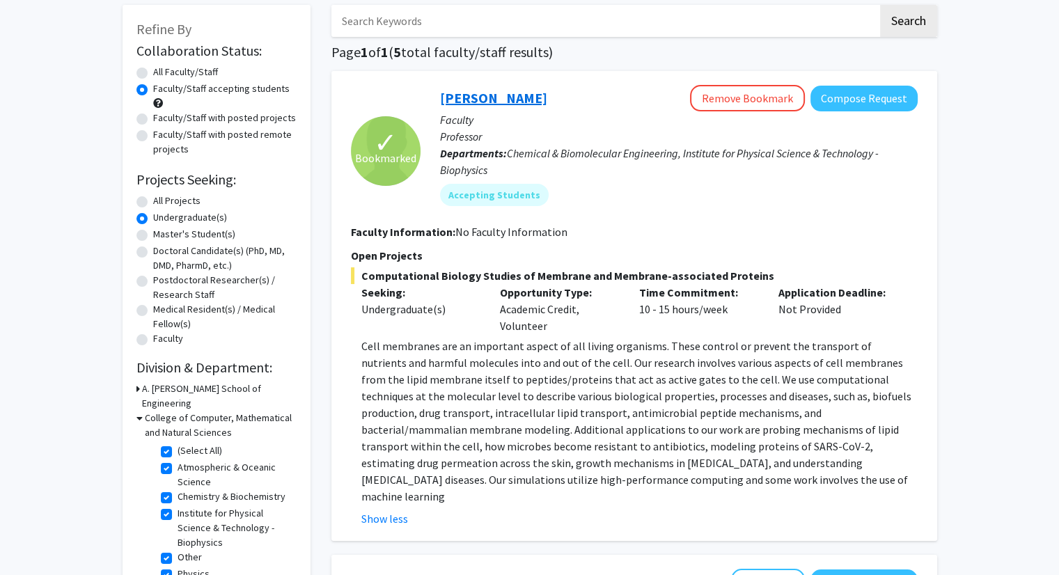
click at [468, 100] on link "[PERSON_NAME]" at bounding box center [493, 97] width 107 height 17
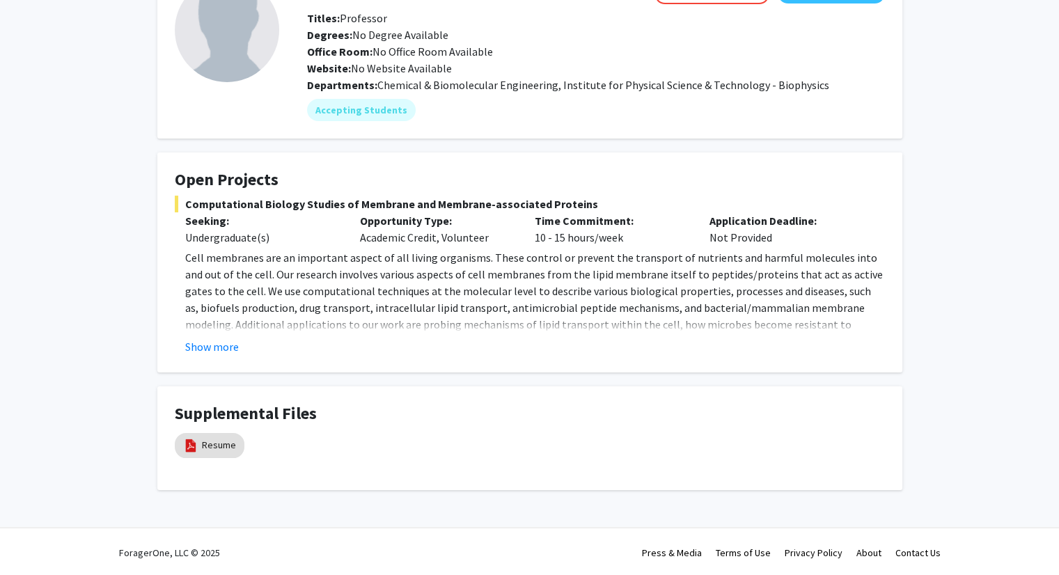
scroll to position [102, 0]
click at [216, 345] on button "Show more" at bounding box center [212, 345] width 54 height 17
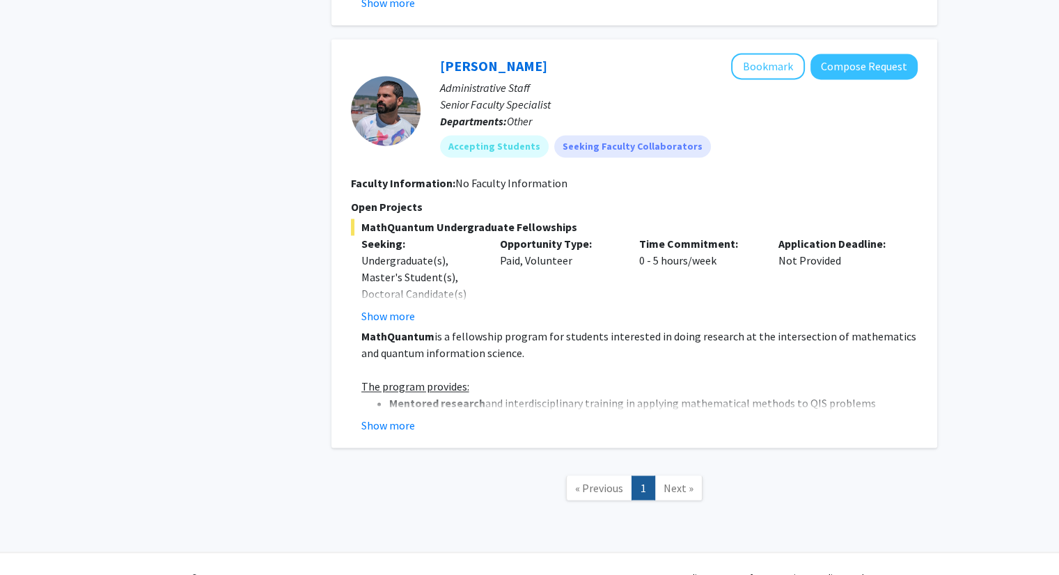
scroll to position [2201, 0]
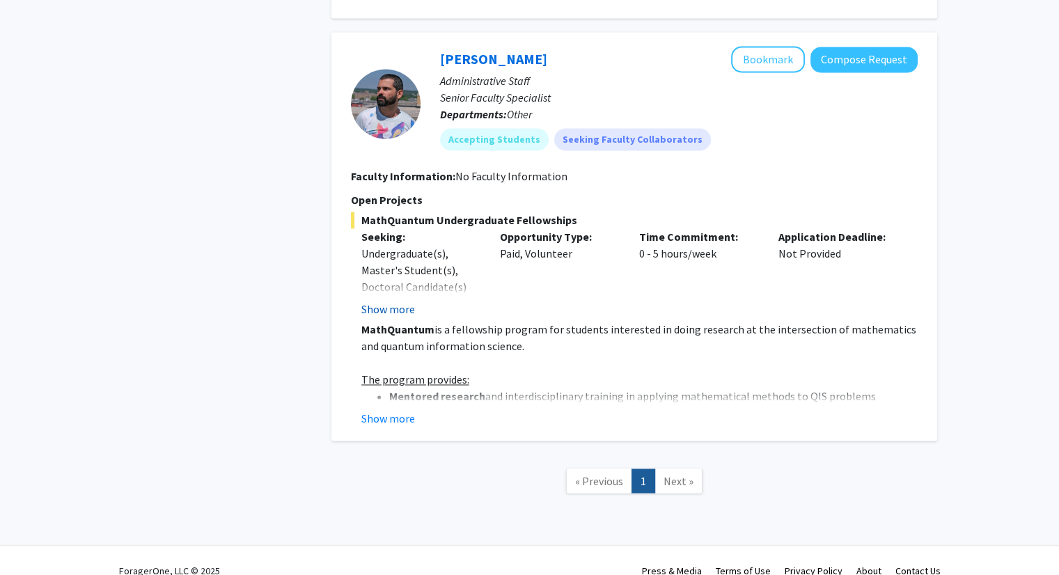
click at [396, 301] on button "Show more" at bounding box center [388, 309] width 54 height 17
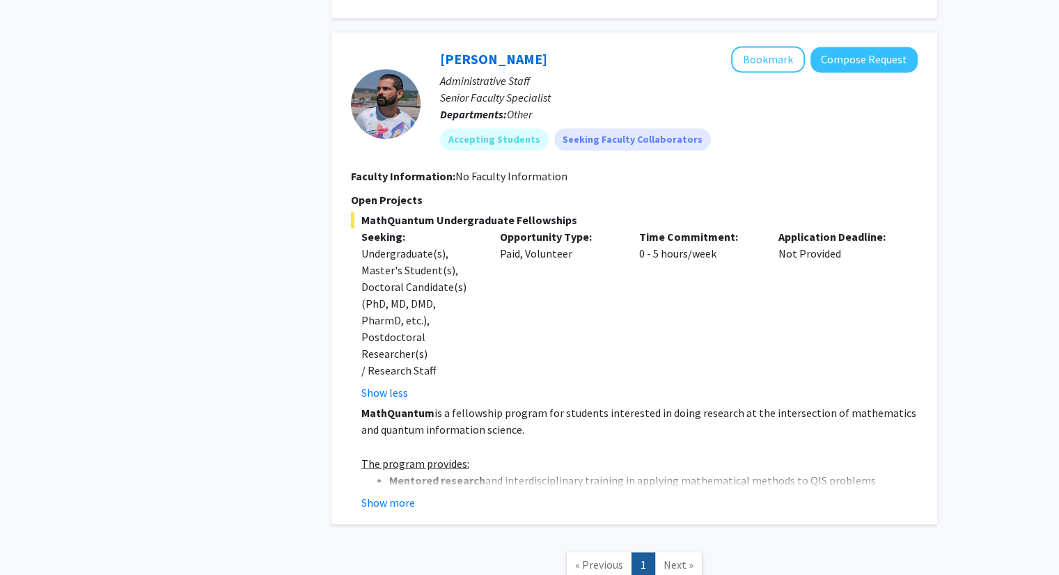
scroll to position [2267, 0]
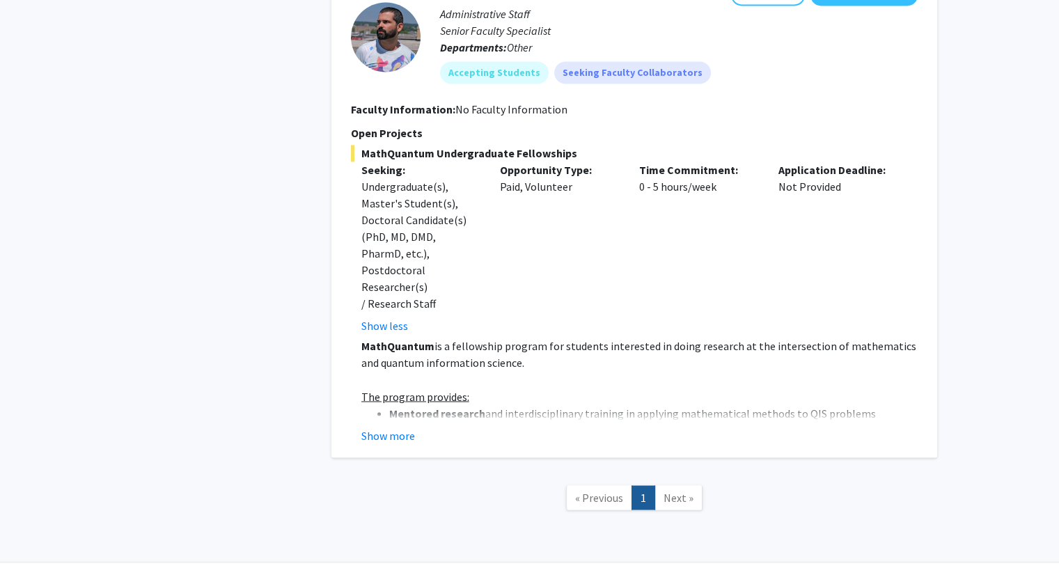
click at [417, 427] on div "Show more" at bounding box center [639, 435] width 556 height 17
click at [406, 427] on button "Show more" at bounding box center [388, 435] width 54 height 17
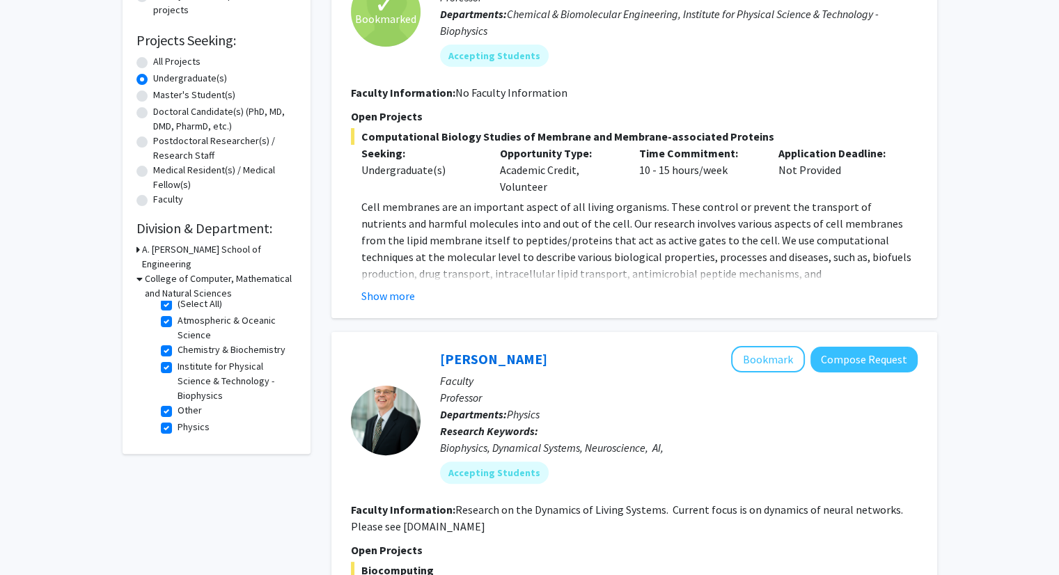
scroll to position [19, 0]
click at [148, 271] on h3 "College of Computer, Mathematical and Natural Sciences" at bounding box center [221, 285] width 152 height 29
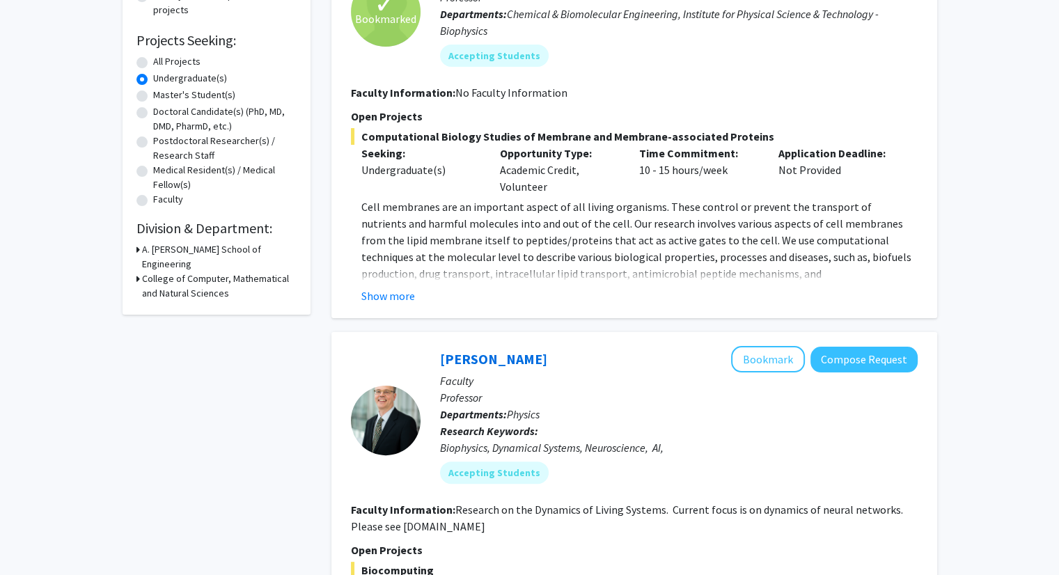
click at [145, 251] on h3 "A. [PERSON_NAME] School of Engineering" at bounding box center [219, 256] width 154 height 29
click at [156, 343] on h3 "College of Computer, Mathematical and Natural Sciences" at bounding box center [219, 355] width 154 height 29
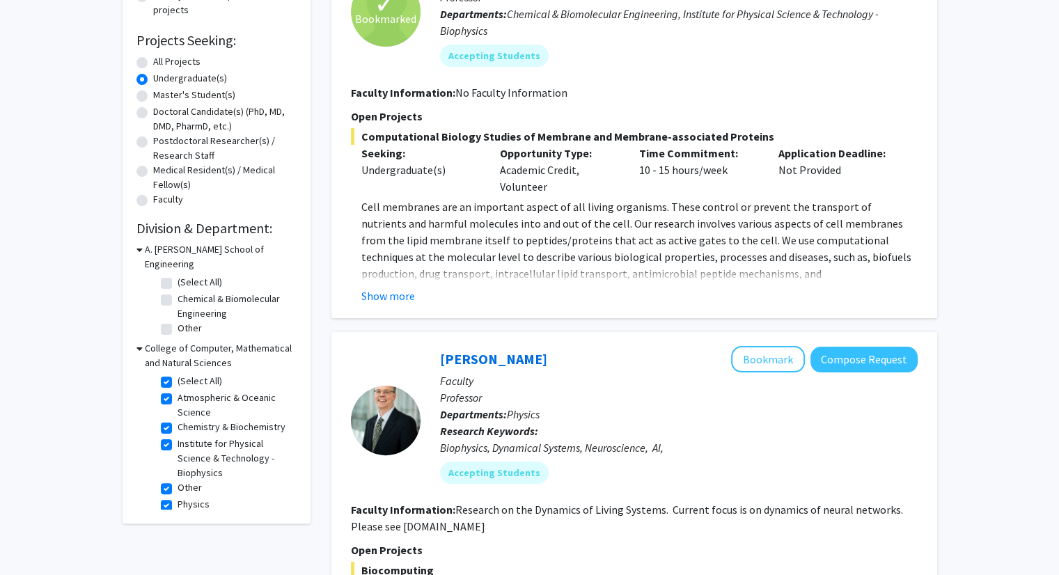
click at [177, 374] on label "(Select All)" at bounding box center [199, 381] width 45 height 15
click at [177, 374] on input "(Select All)" at bounding box center [181, 378] width 9 height 9
checkbox input "false"
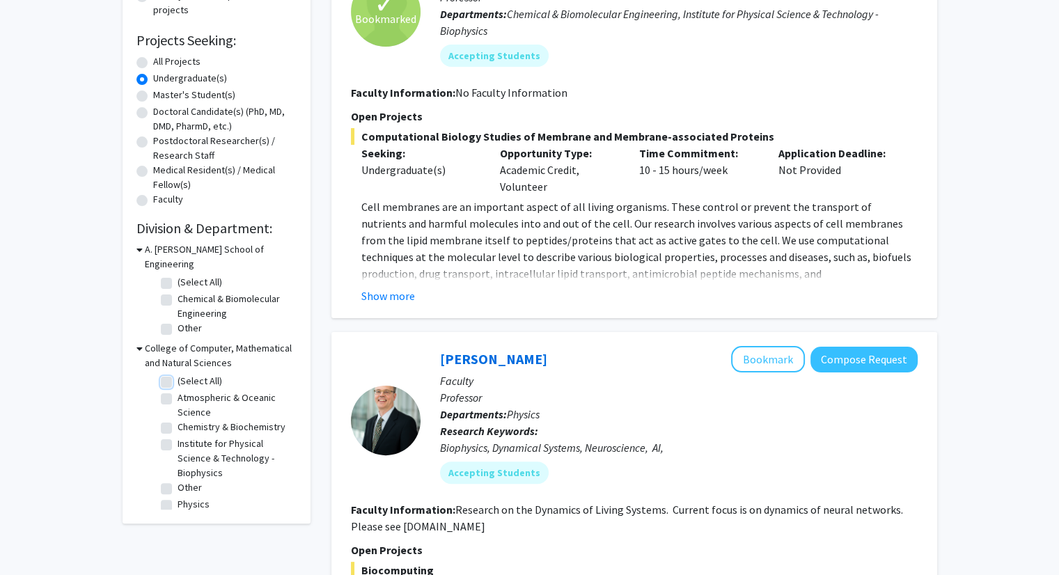
checkbox input "false"
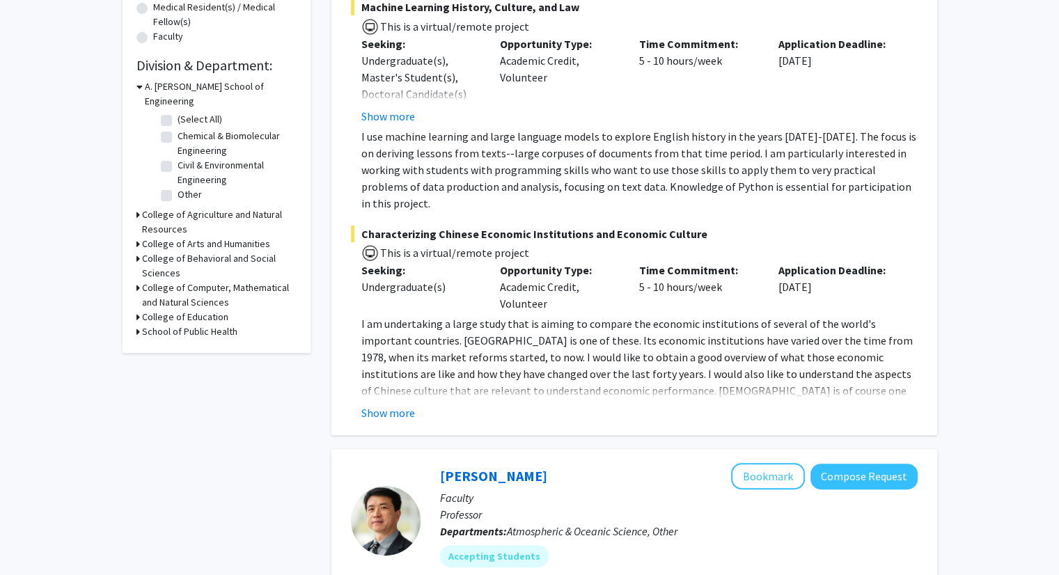
scroll to position [348, 0]
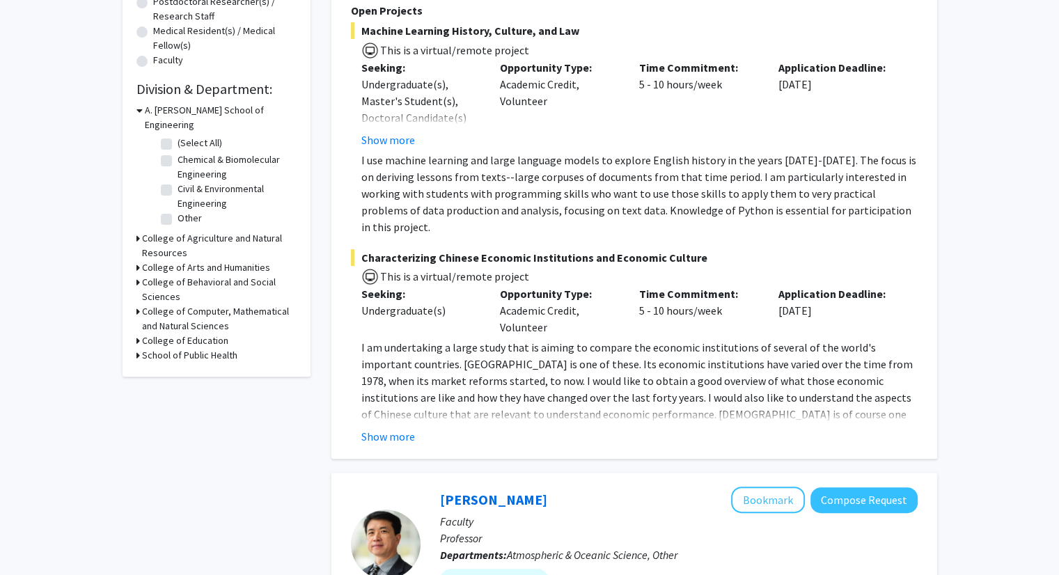
drag, startPoint x: 240, startPoint y: 301, endPoint x: 250, endPoint y: 303, distance: 9.8
click at [241, 304] on h3 "College of Computer, Mathematical and Natural Sciences" at bounding box center [219, 318] width 154 height 29
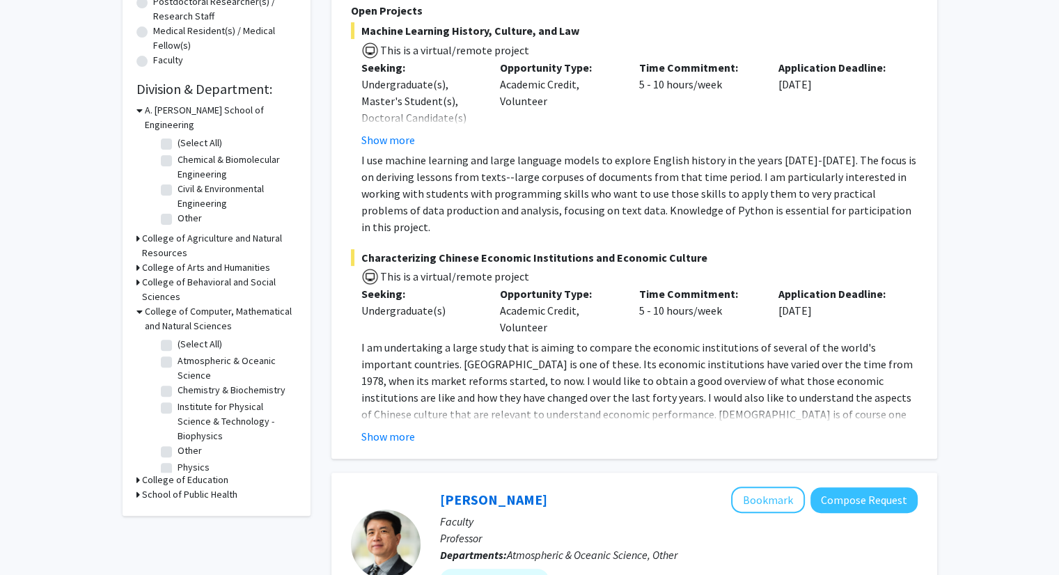
scroll to position [418, 0]
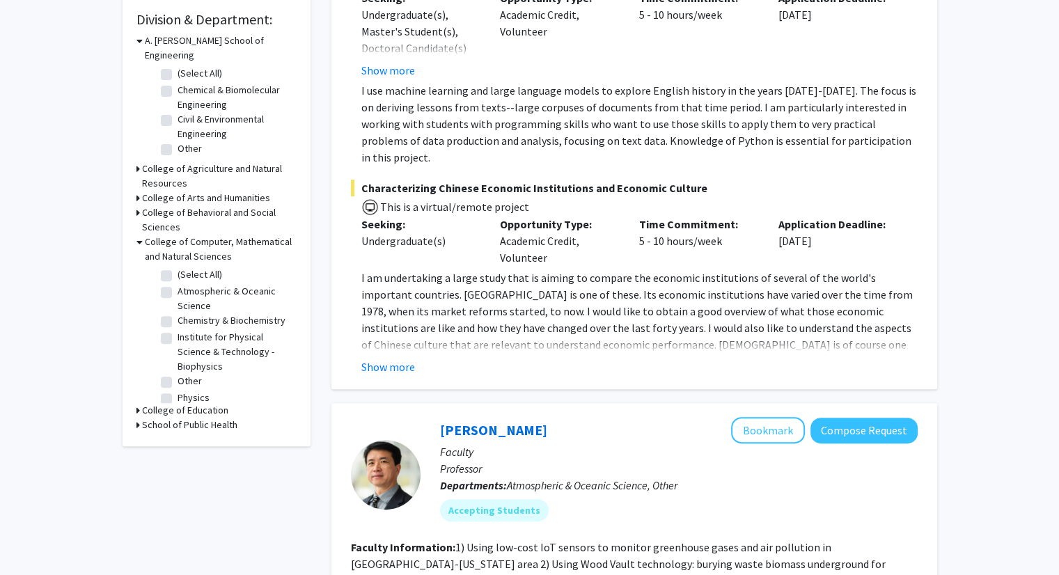
click at [215, 418] on h3 "School of Public Health" at bounding box center [189, 425] width 95 height 15
click at [220, 403] on h3 "College of Education" at bounding box center [185, 410] width 86 height 15
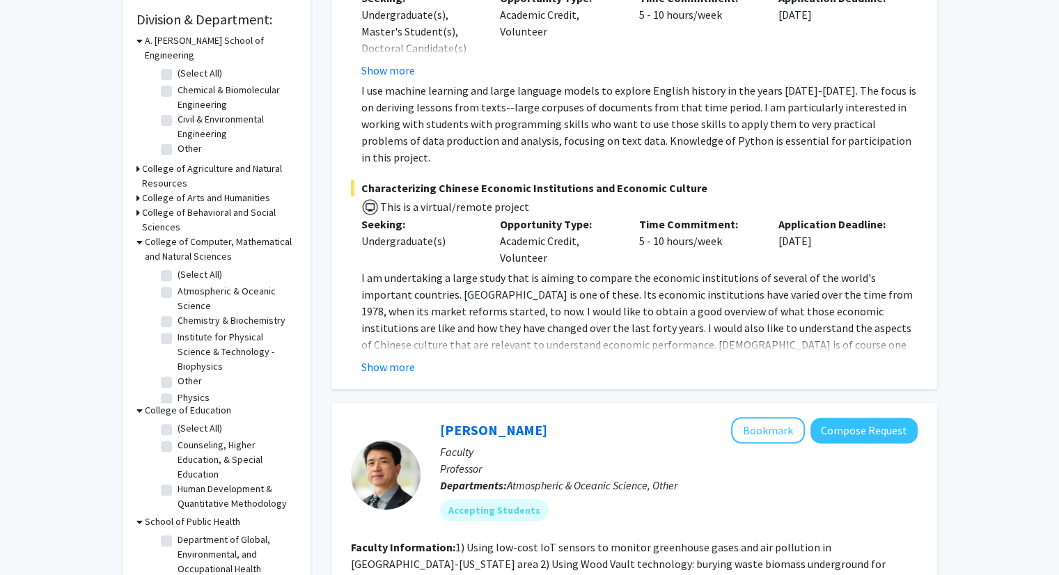
click at [184, 205] on h3 "College of Behavioral and Social Sciences" at bounding box center [219, 219] width 154 height 29
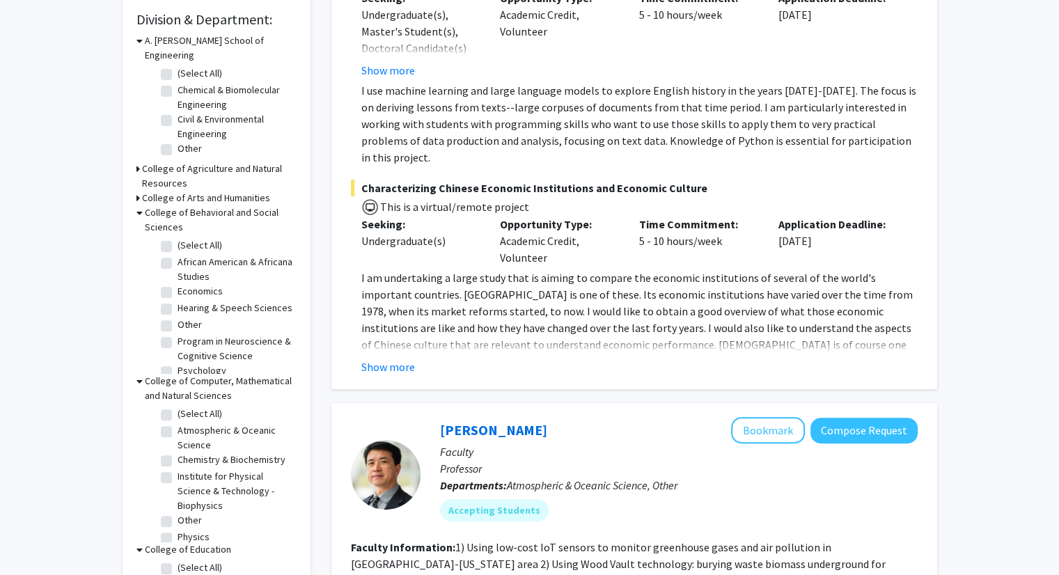
click at [189, 191] on h3 "College of Arts and Humanities" at bounding box center [206, 198] width 128 height 15
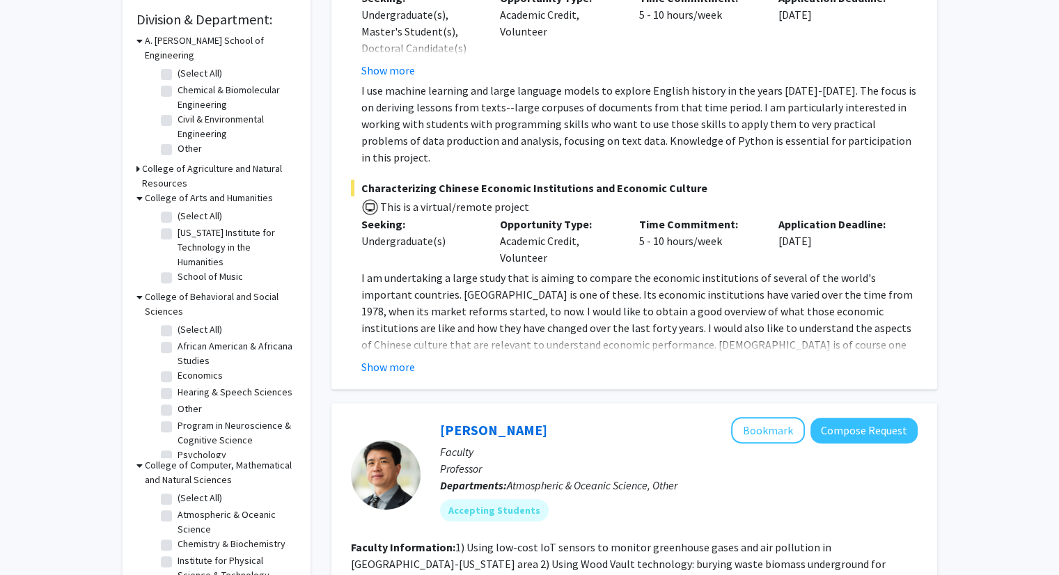
click at [177, 425] on label "Program in Neuroscience & Cognitive Science" at bounding box center [235, 432] width 116 height 29
click at [177, 425] on input "Program in Neuroscience & Cognitive Science" at bounding box center [181, 422] width 9 height 9
checkbox input "true"
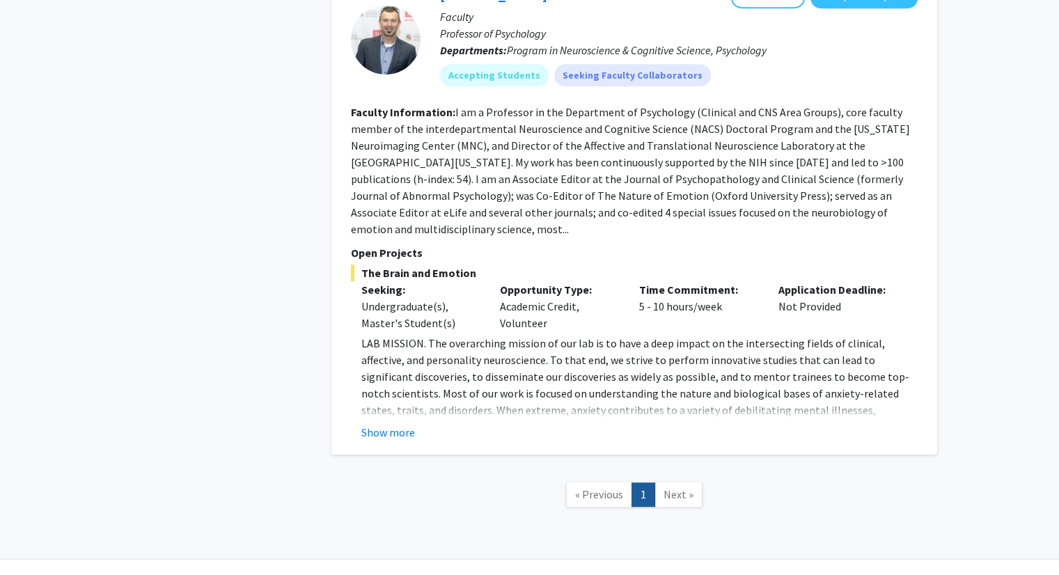
scroll to position [896, 0]
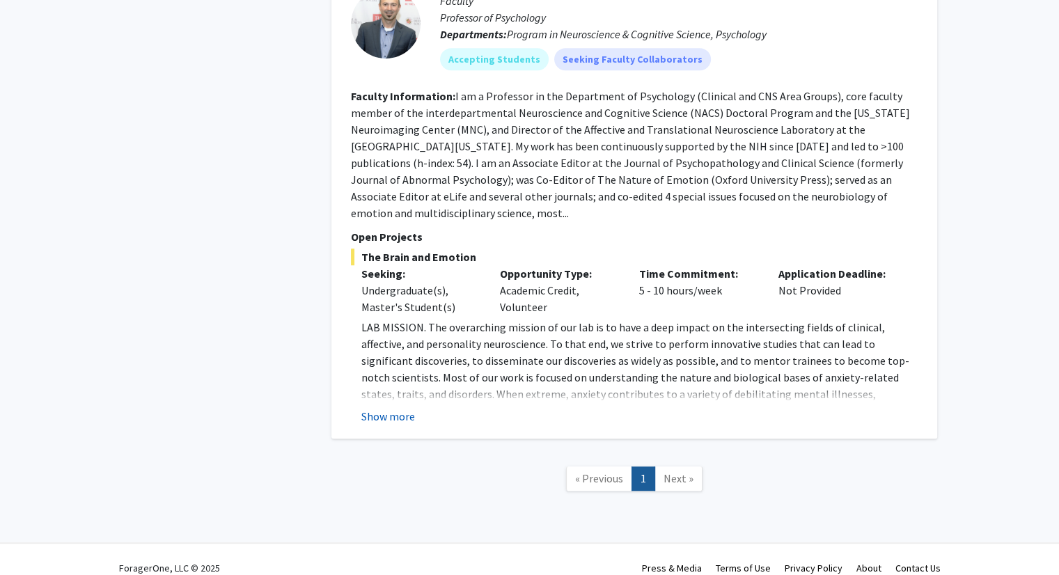
click at [399, 408] on button "Show more" at bounding box center [388, 416] width 54 height 17
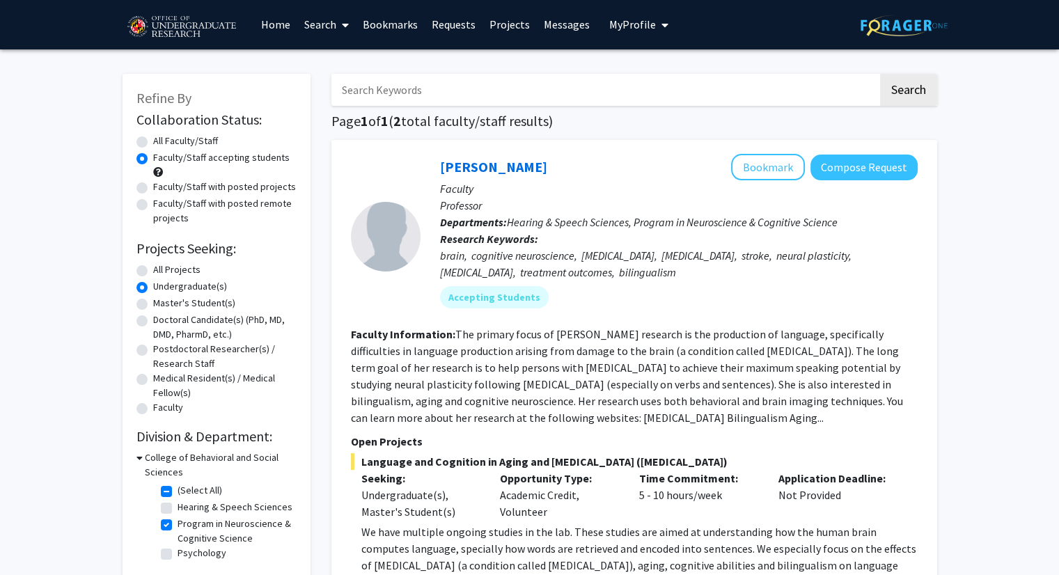
scroll to position [0, 0]
